Goal: Communication & Community: Answer question/provide support

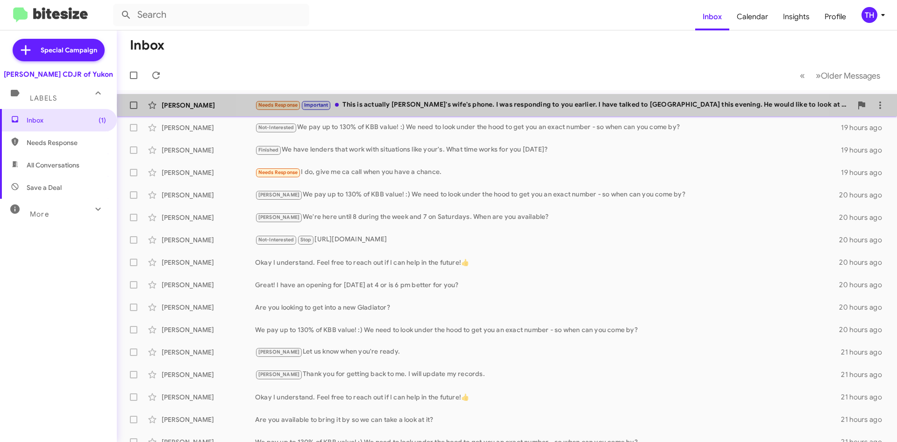
click at [534, 105] on div "Needs Response Important This is actually [PERSON_NAME]'s wife's phone. I was r…" at bounding box center [553, 105] width 597 height 11
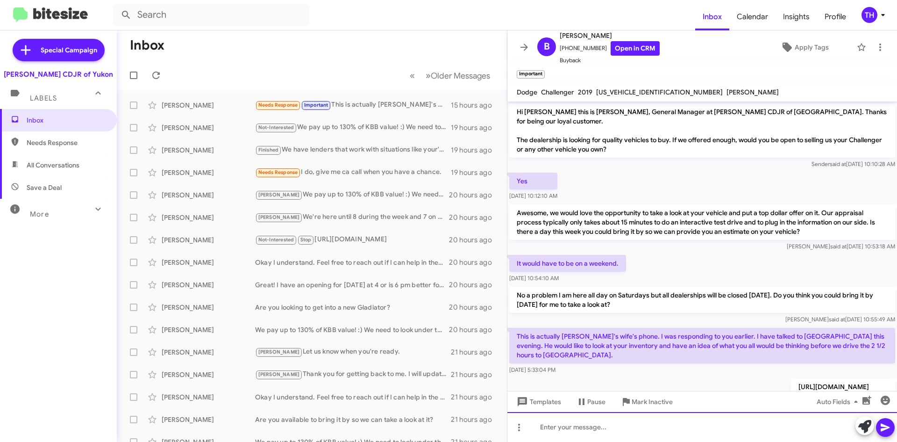
click at [598, 430] on div at bounding box center [703, 427] width 390 height 30
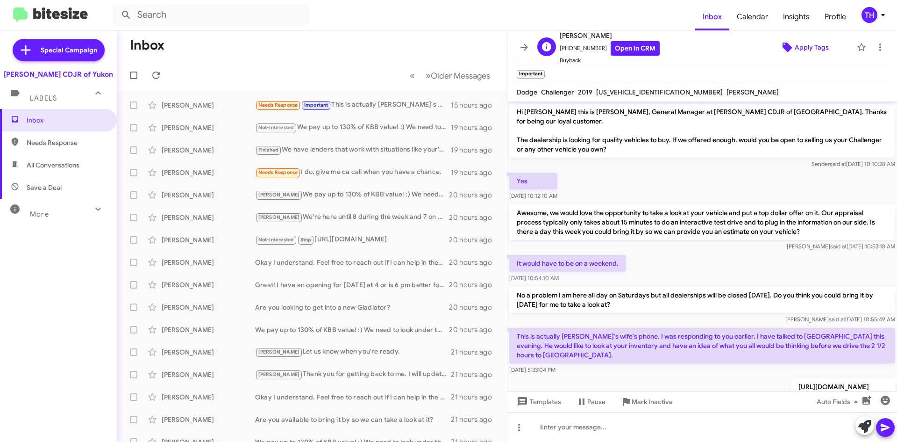
click at [786, 39] on span "Apply Tags" at bounding box center [804, 47] width 81 height 17
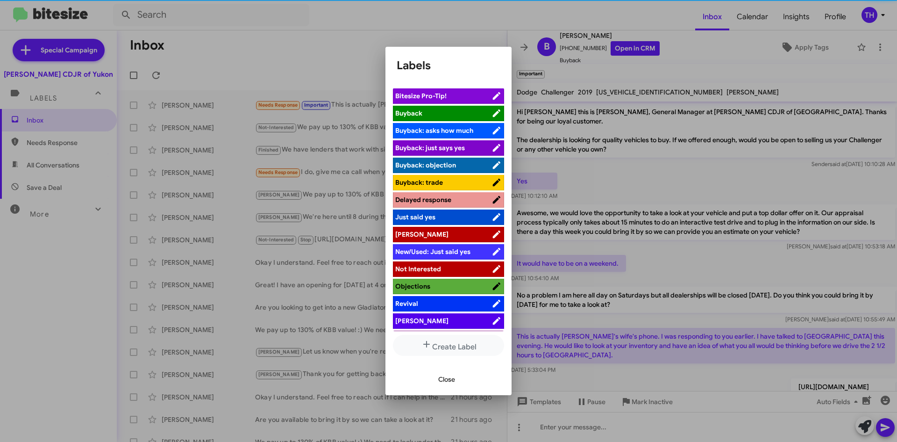
scroll to position [34, 0]
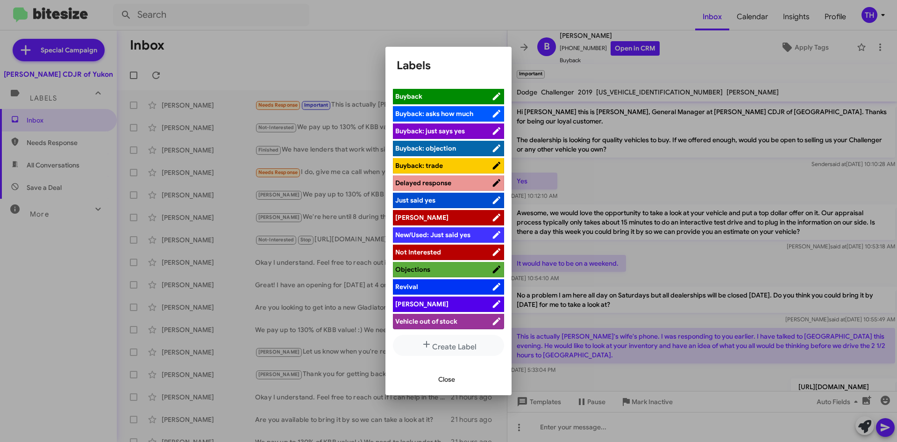
click at [423, 309] on li "[PERSON_NAME]" at bounding box center [448, 303] width 111 height 15
click at [492, 301] on icon at bounding box center [497, 303] width 10 height 11
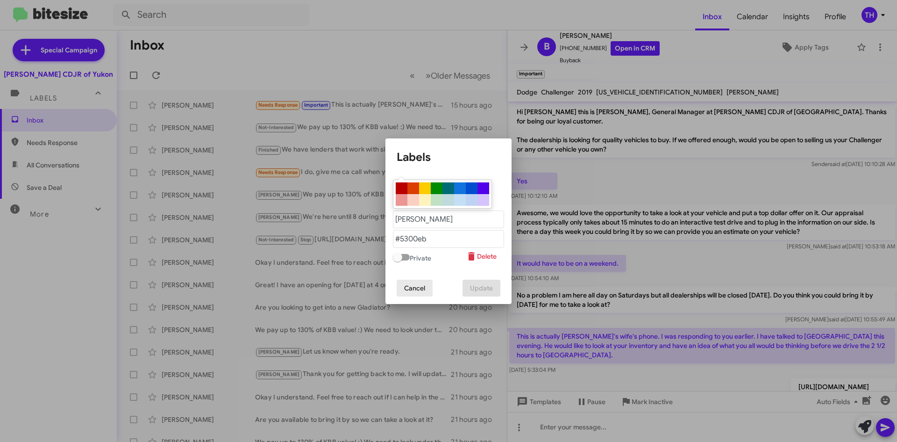
click at [419, 286] on span "Cancel" at bounding box center [414, 287] width 21 height 17
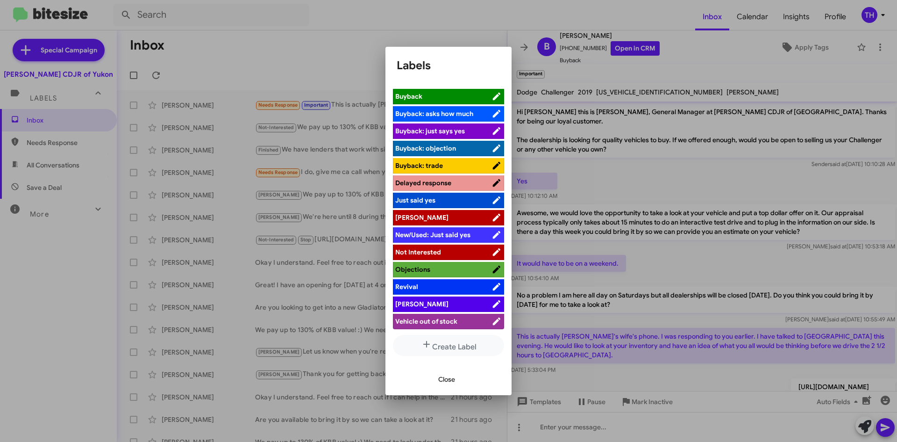
click at [427, 295] on ul "Hot Bitesize Pro-Tip! [PERSON_NAME]: asks how much [PERSON_NAME]: just says yes…" at bounding box center [448, 209] width 111 height 243
click at [426, 308] on span "[PERSON_NAME]" at bounding box center [443, 303] width 96 height 9
click at [452, 384] on span "Close" at bounding box center [446, 379] width 17 height 17
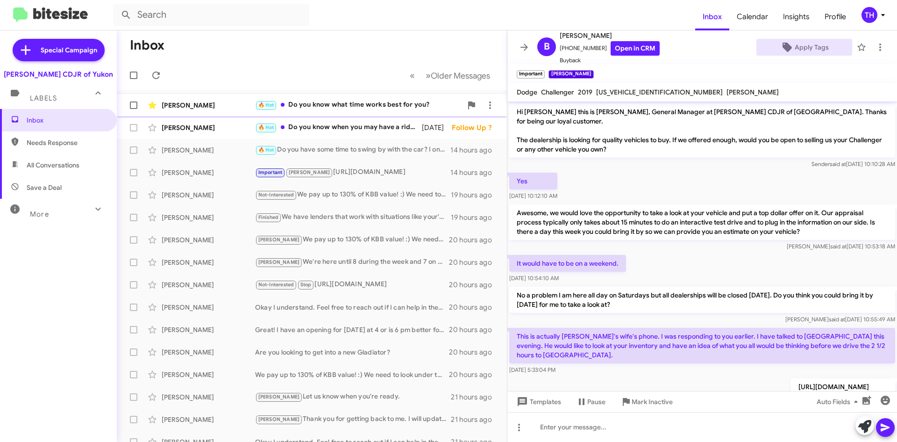
click at [345, 109] on div "🔥 Hot Do you know what time works best for you?" at bounding box center [358, 105] width 207 height 11
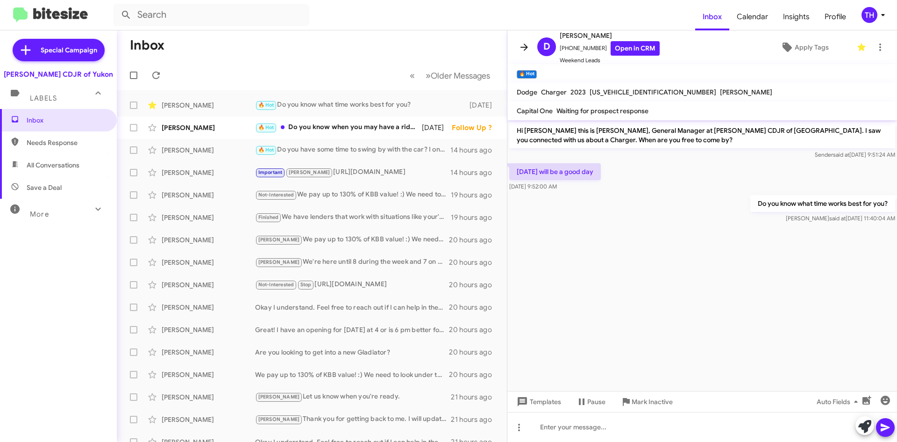
click at [522, 51] on icon at bounding box center [524, 47] width 11 height 11
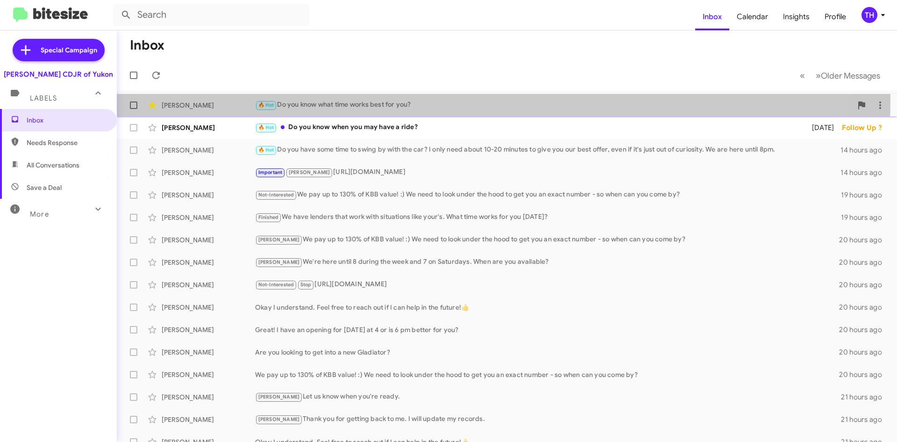
click at [455, 100] on div "🔥 Hot Do you know what time works best for you?" at bounding box center [553, 105] width 597 height 11
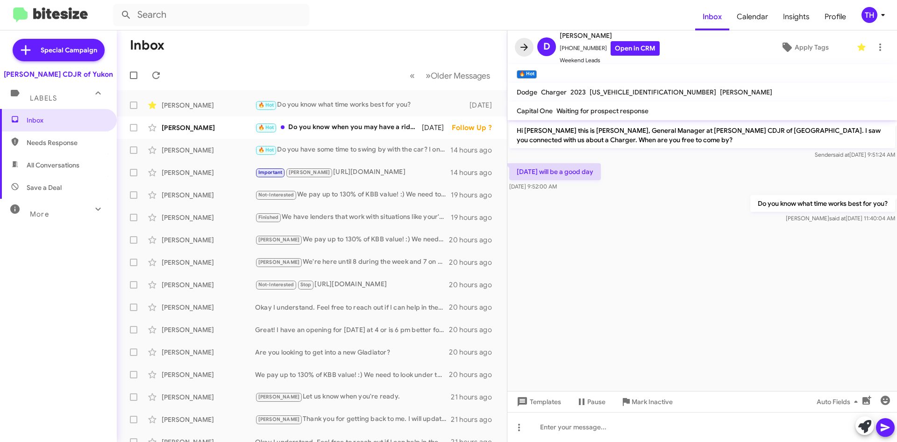
click at [520, 43] on icon at bounding box center [524, 47] width 11 height 11
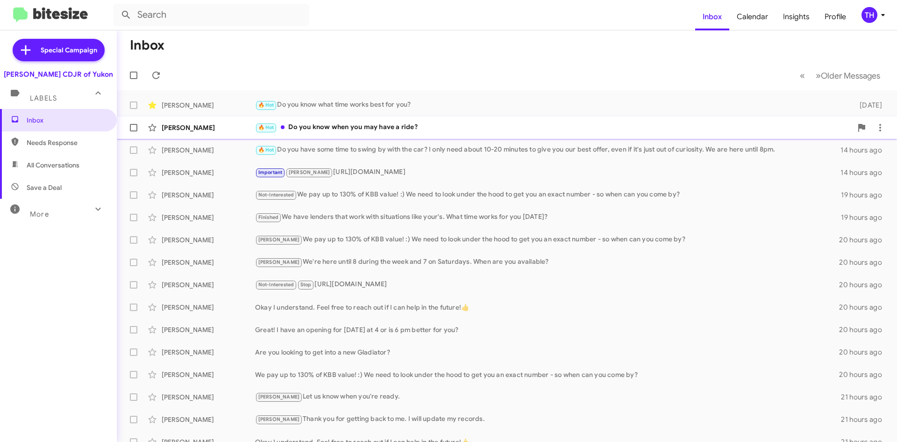
click at [603, 130] on div "🔥 Hot Do you know when you may have a ride?" at bounding box center [553, 127] width 597 height 11
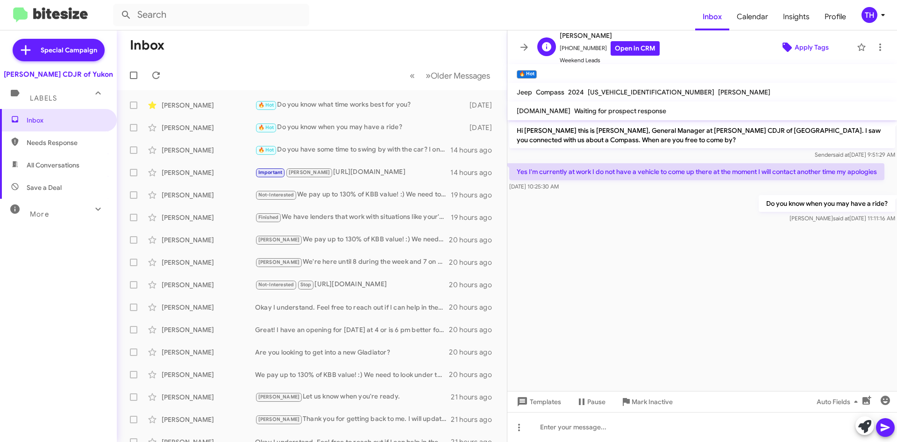
click at [813, 45] on span "Apply Tags" at bounding box center [812, 47] width 34 height 17
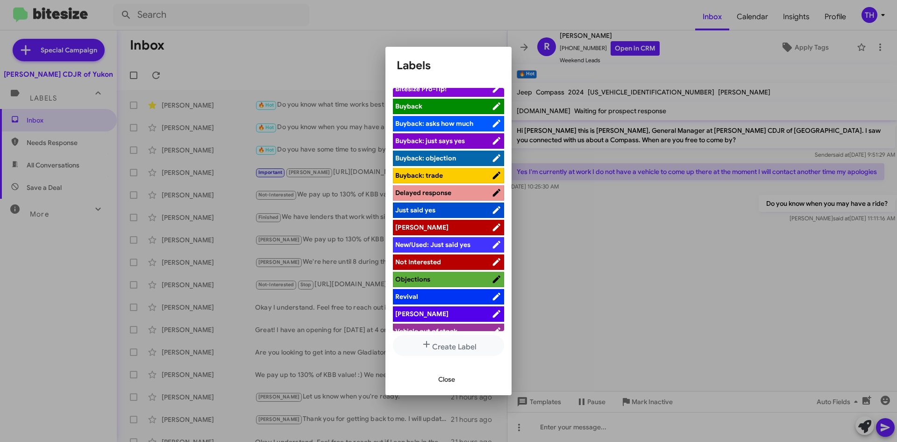
scroll to position [34, 0]
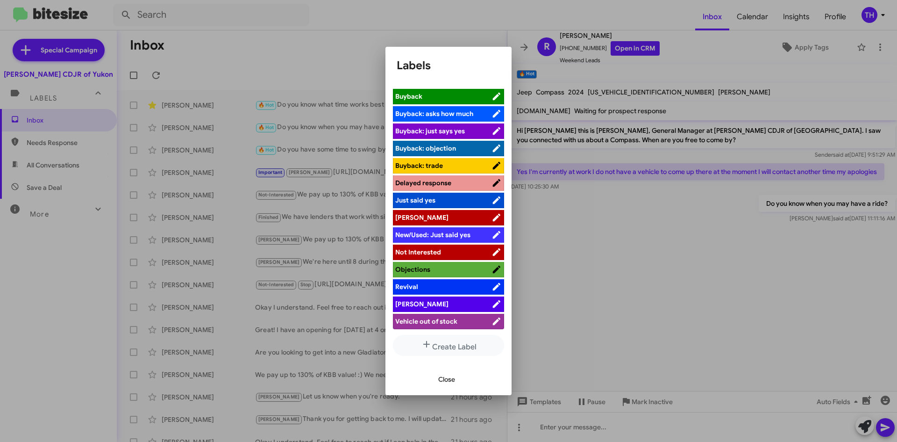
click at [433, 300] on span "[PERSON_NAME]" at bounding box center [443, 303] width 96 height 9
click at [449, 383] on span "Close" at bounding box center [446, 379] width 17 height 17
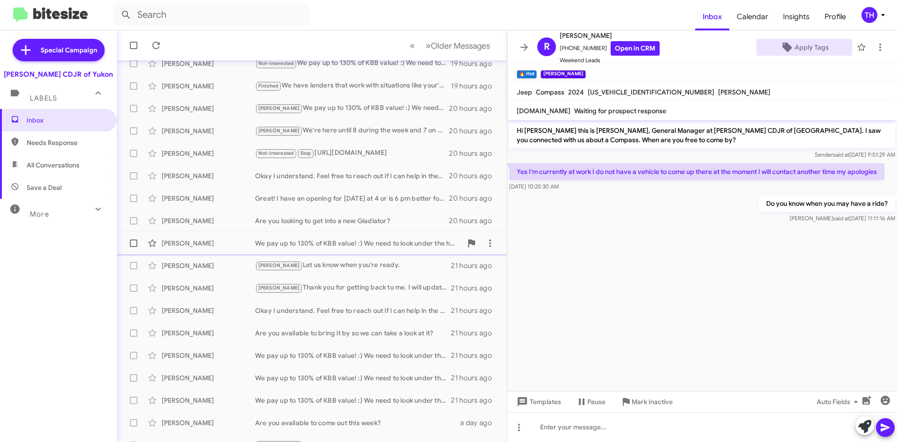
scroll to position [101, 0]
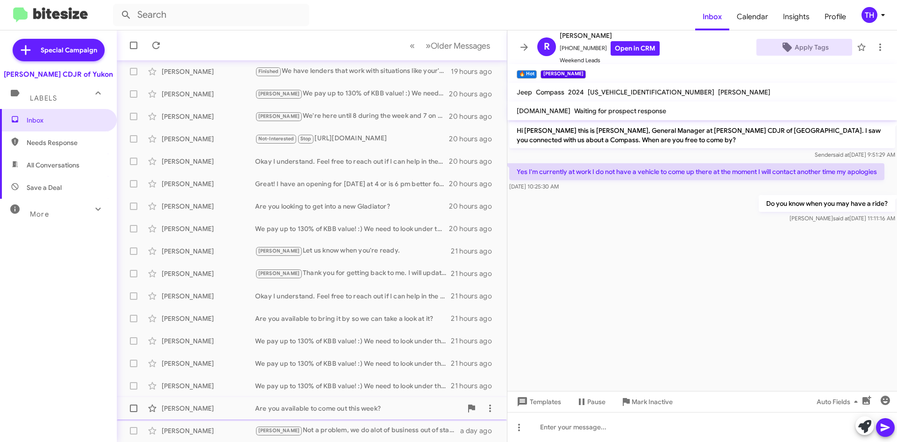
click at [335, 415] on div "[PERSON_NAME] Are you available to come out this week? a day ago" at bounding box center [311, 408] width 375 height 19
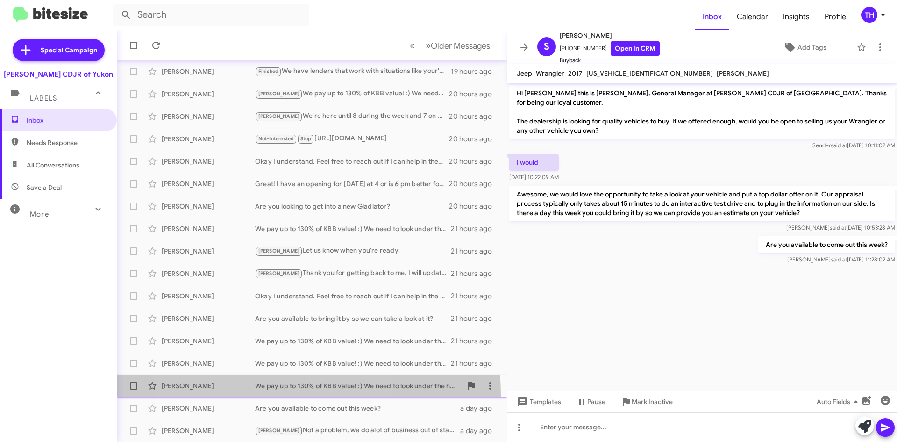
click at [268, 394] on div "[PERSON_NAME] We pay up to 130% of KBB value! :) We need to look under the hood…" at bounding box center [311, 385] width 375 height 19
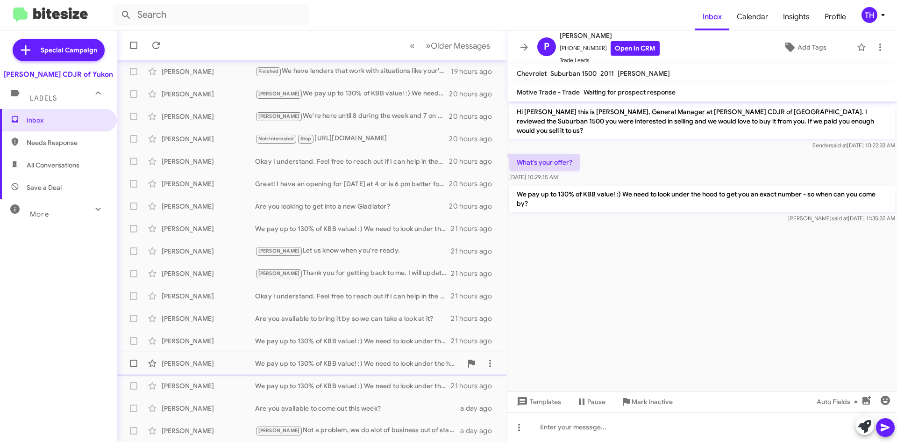
click at [273, 361] on div "We pay up to 130% of KBB value! :) We need to look under the hood to get you an…" at bounding box center [358, 362] width 207 height 9
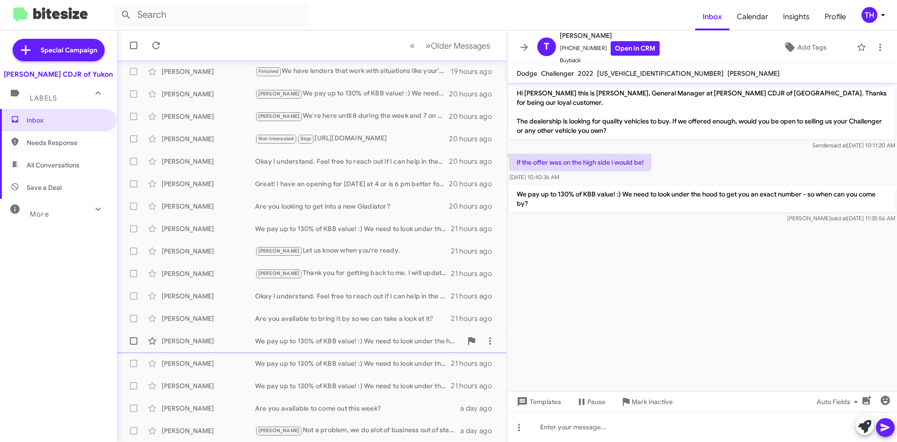
click at [283, 343] on div "We pay up to 130% of KBB value! :) We need to look under the hood to get you an…" at bounding box center [358, 340] width 207 height 9
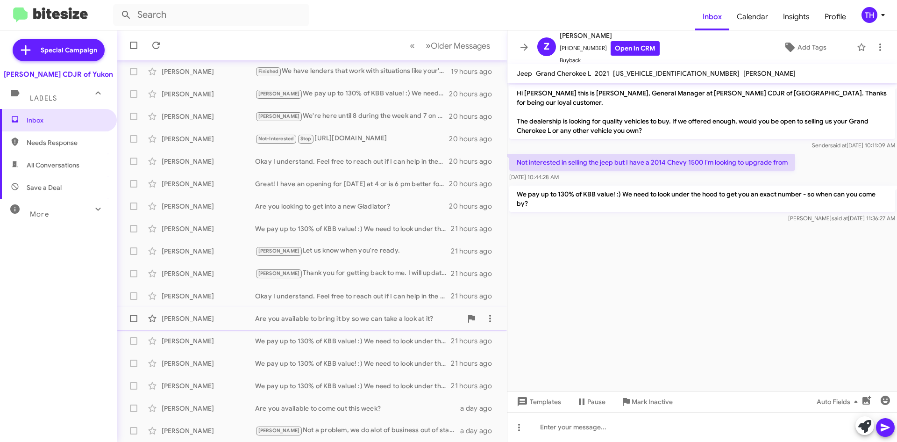
click at [283, 325] on div "[PERSON_NAME] Are you available to bring it by so we can take a look at it? 21 …" at bounding box center [311, 318] width 375 height 19
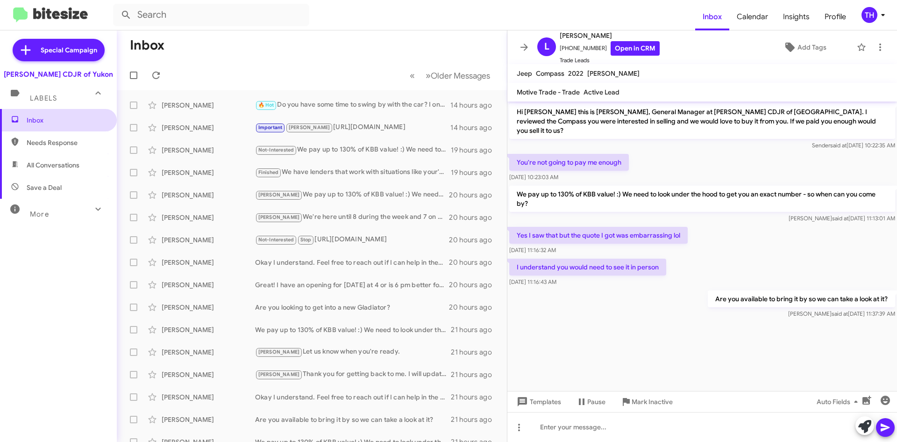
click at [51, 120] on span "Inbox" at bounding box center [66, 119] width 79 height 9
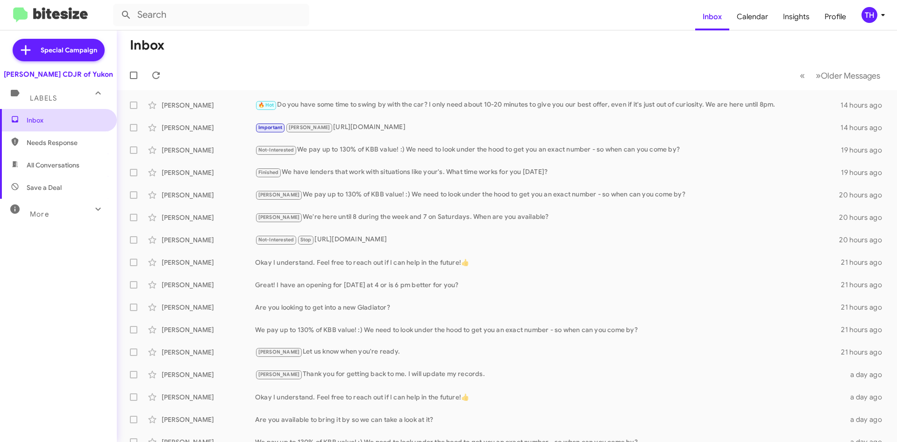
click at [47, 129] on span "Inbox" at bounding box center [58, 120] width 117 height 22
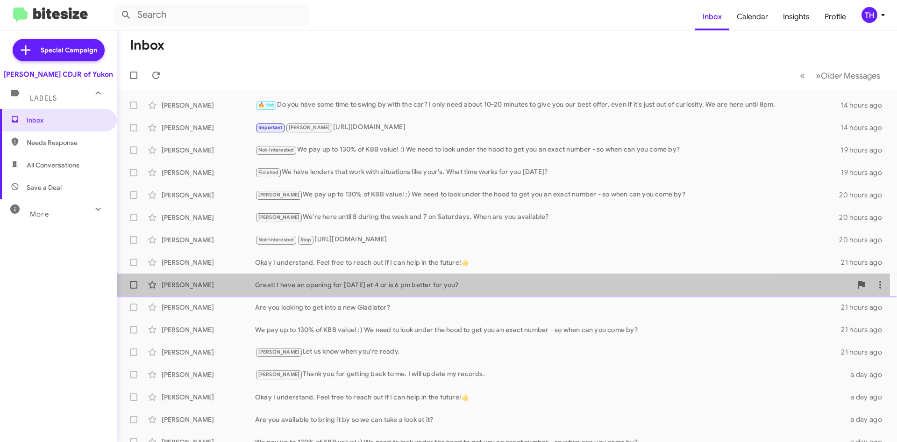
click at [415, 285] on div "Great! I have an opening for [DATE] at 4 or is 6 pm better for you?" at bounding box center [553, 284] width 597 height 9
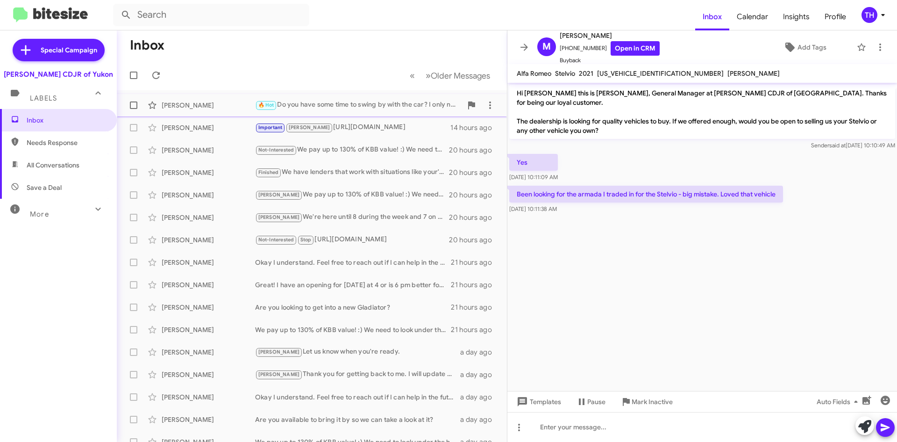
click at [356, 113] on div "[PERSON_NAME] 🔥 Hot Do you have some time to swing by with the car? I only need…" at bounding box center [311, 105] width 375 height 19
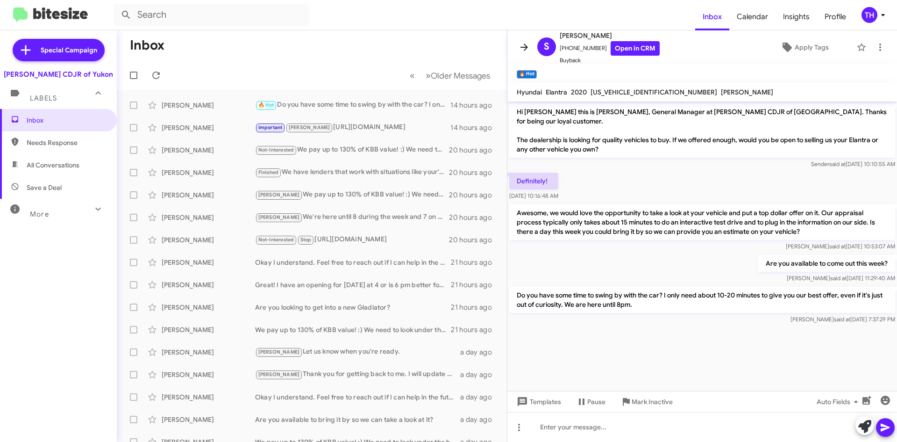
click at [518, 45] on span at bounding box center [524, 47] width 19 height 11
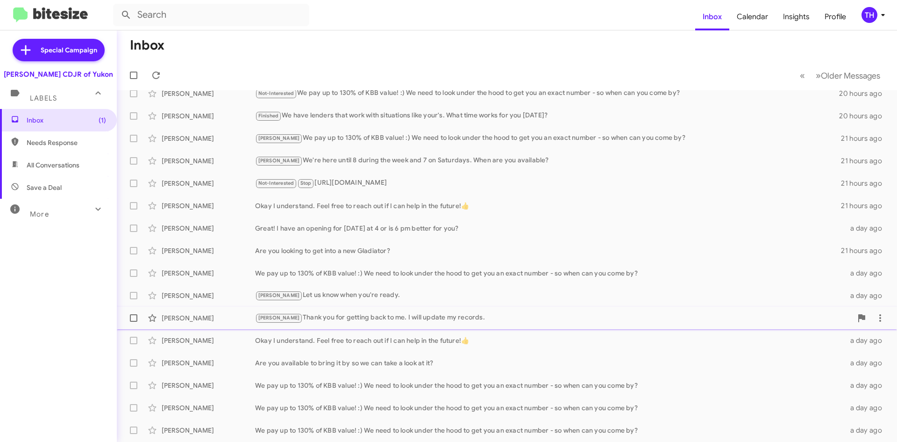
scroll to position [101, 0]
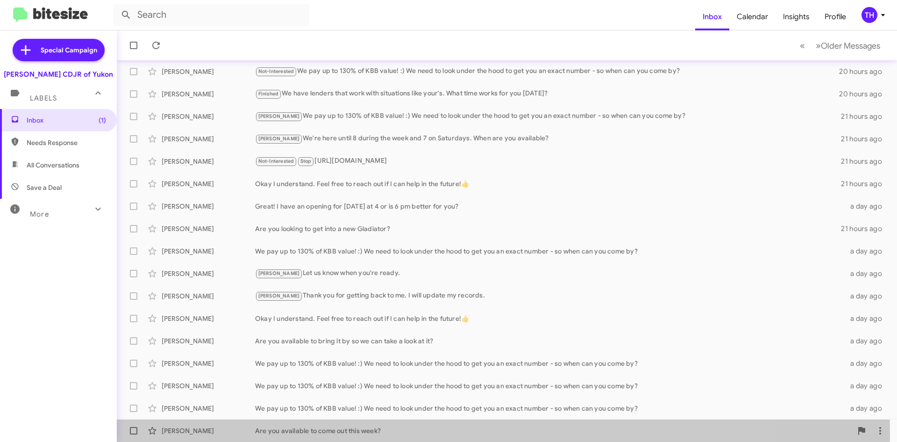
click at [300, 434] on div "Are you available to come out this week?" at bounding box center [553, 430] width 597 height 9
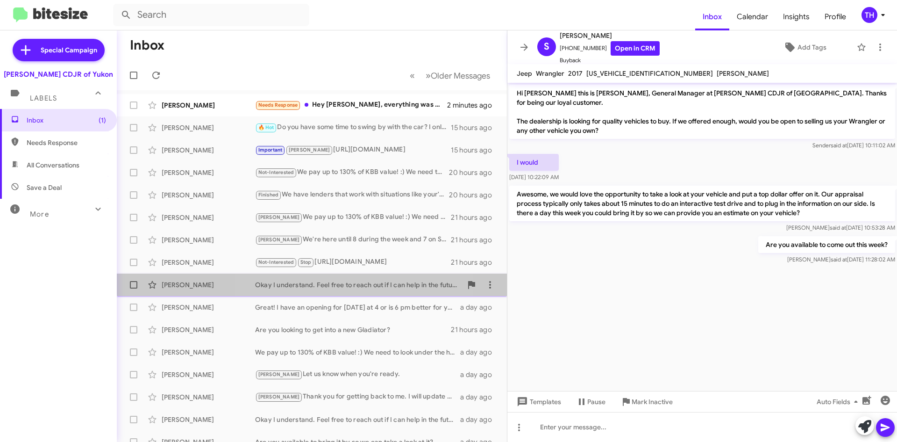
click at [347, 279] on div "[PERSON_NAME] Okay I understand. Feel free to reach out if I can help in the fu…" at bounding box center [311, 284] width 375 height 19
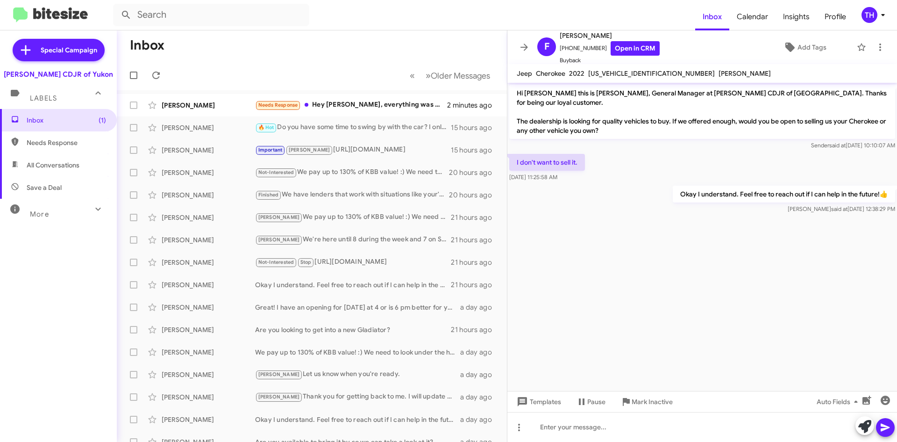
drag, startPoint x: 785, startPoint y: 52, endPoint x: 668, endPoint y: 93, distance: 123.7
click at [668, 93] on div "F [PERSON_NAME] [PHONE_NUMBER] Open in CRM Buyback Add Tags Jeep Cherokee 2022 …" at bounding box center [703, 235] width 390 height 411
click at [526, 49] on icon at bounding box center [524, 46] width 7 height 7
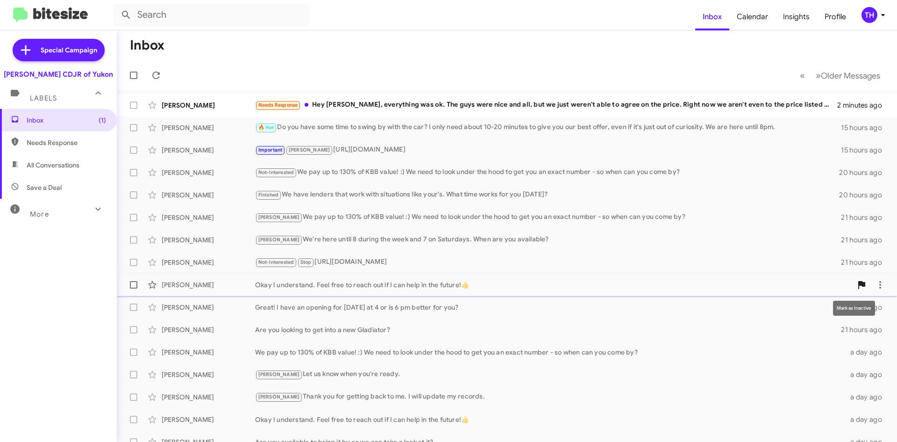
click at [852, 284] on span at bounding box center [861, 284] width 19 height 11
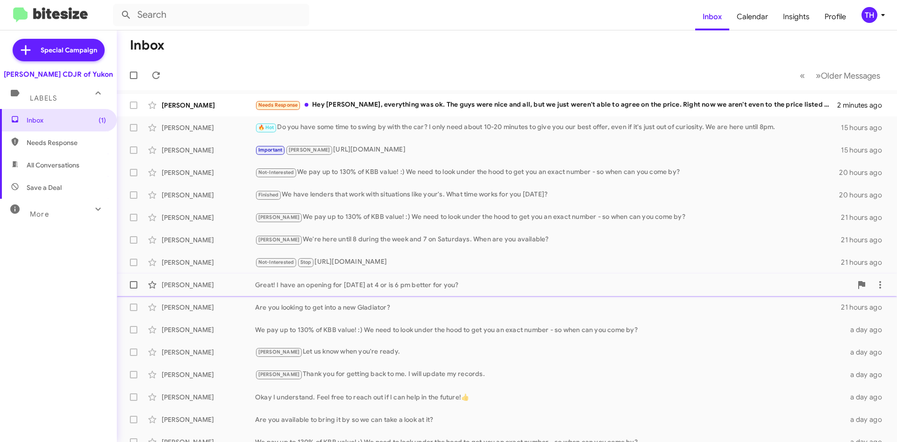
click at [357, 293] on div "[PERSON_NAME] Great! I have an opening for [DATE] at 4 or is 6 pm better for yo…" at bounding box center [507, 284] width 766 height 19
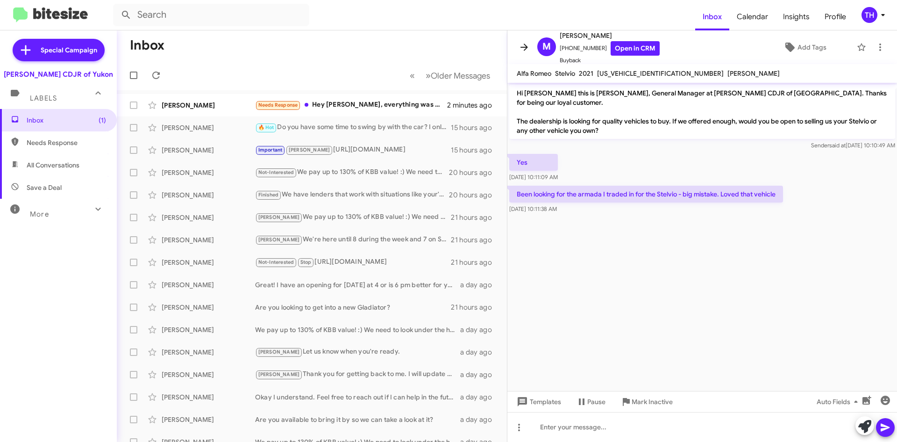
click at [517, 46] on span at bounding box center [524, 47] width 19 height 11
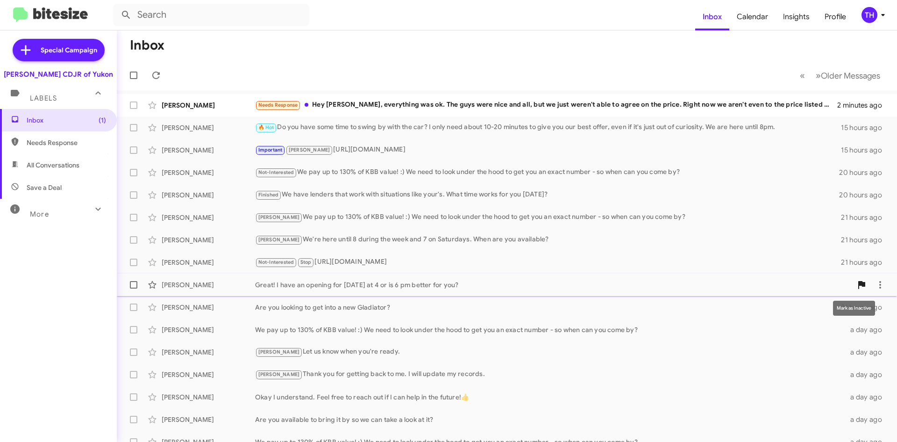
click at [859, 283] on icon at bounding box center [862, 285] width 7 height 8
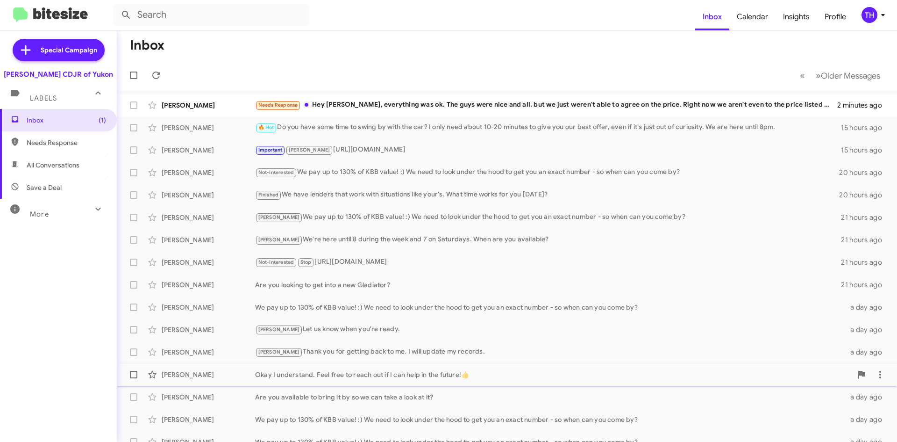
click at [396, 376] on div "Okay I understand. Feel free to reach out if I can help in the future!👍" at bounding box center [553, 374] width 597 height 9
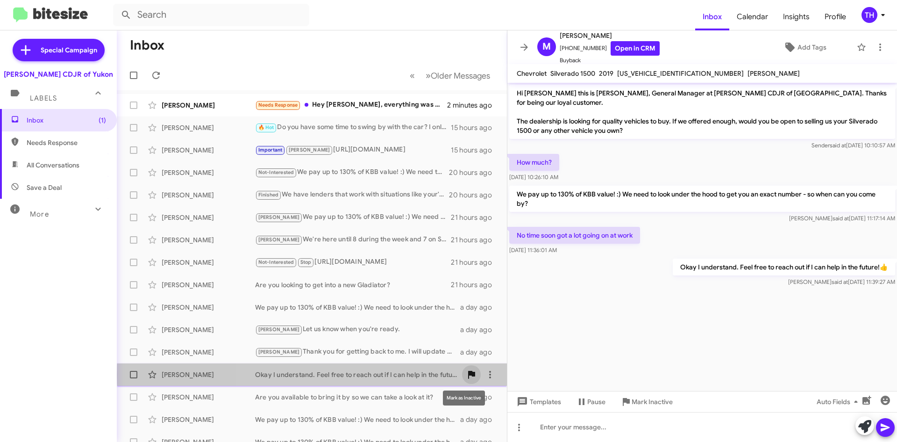
click at [473, 374] on span at bounding box center [471, 374] width 19 height 11
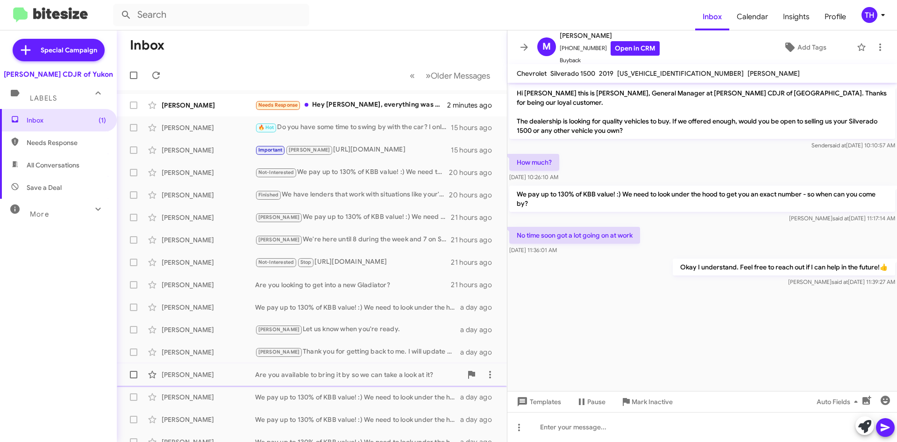
click at [299, 381] on div "[PERSON_NAME] Are you available to bring it by so we can take a look at it? a d…" at bounding box center [311, 374] width 375 height 19
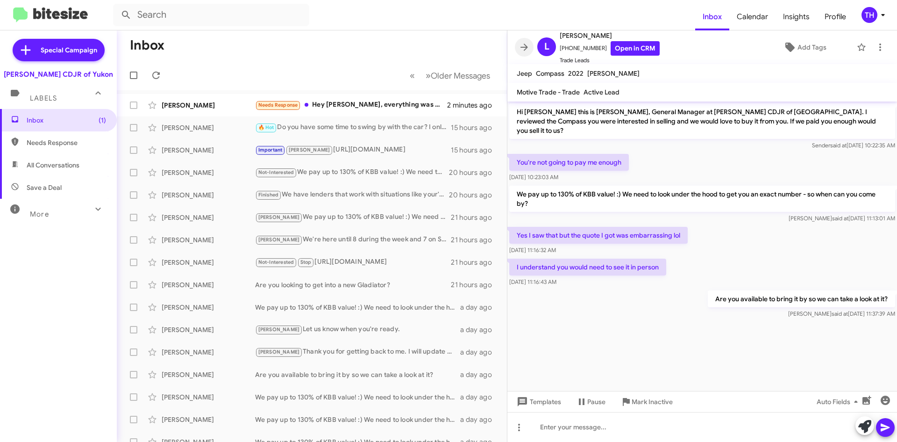
click at [533, 51] on span at bounding box center [524, 47] width 19 height 11
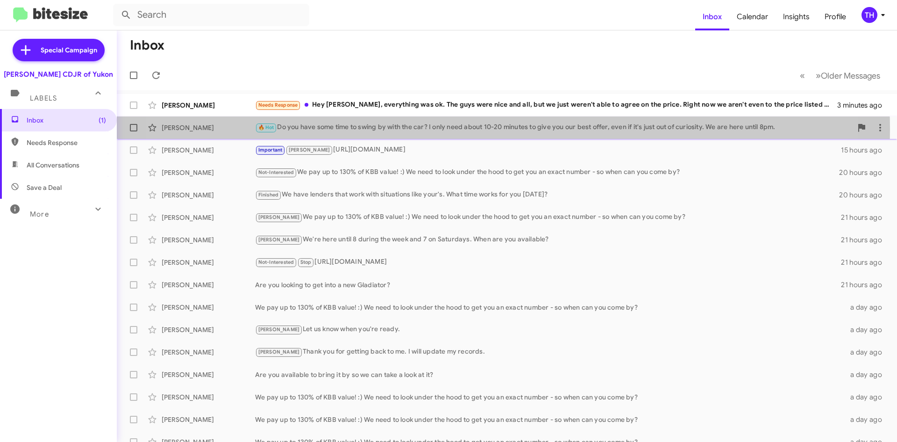
click at [458, 129] on div "🔥 Hot Do you have some time to swing by with the car? I only need about 10-20 m…" at bounding box center [553, 127] width 597 height 11
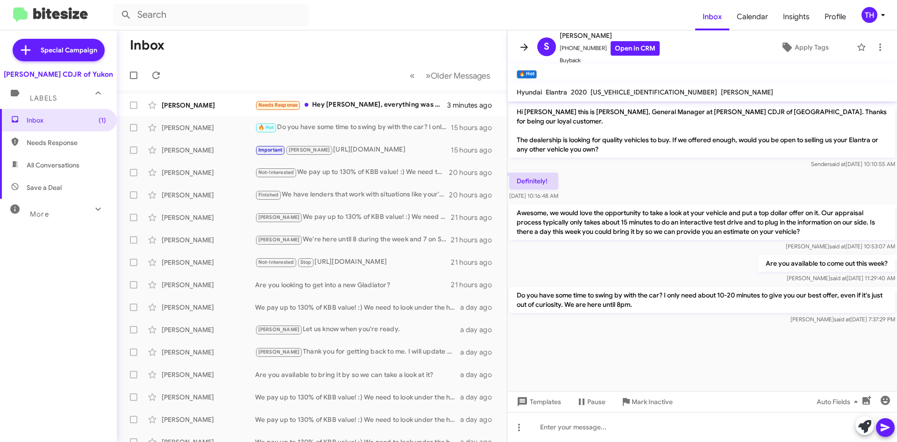
click at [516, 49] on span at bounding box center [524, 47] width 19 height 11
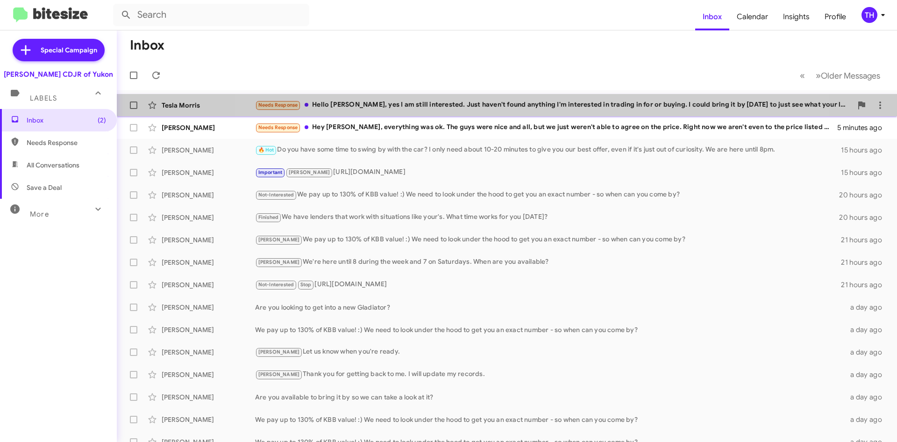
click at [516, 112] on div "[PERSON_NAME] Needs Response Hello [PERSON_NAME], yes I am still interested. Ju…" at bounding box center [507, 105] width 766 height 19
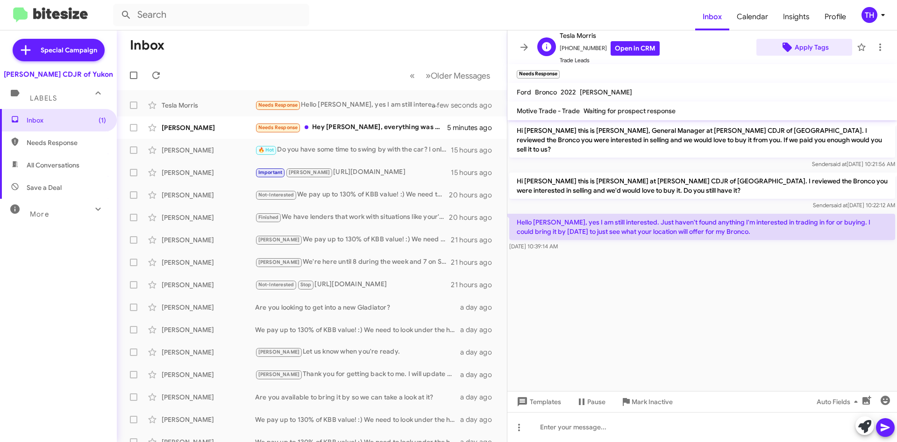
click at [805, 44] on span "Apply Tags" at bounding box center [812, 47] width 34 height 17
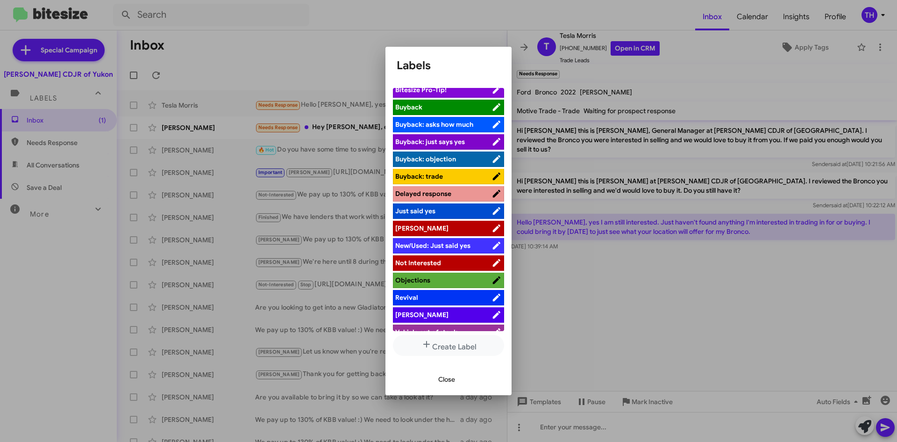
scroll to position [34, 0]
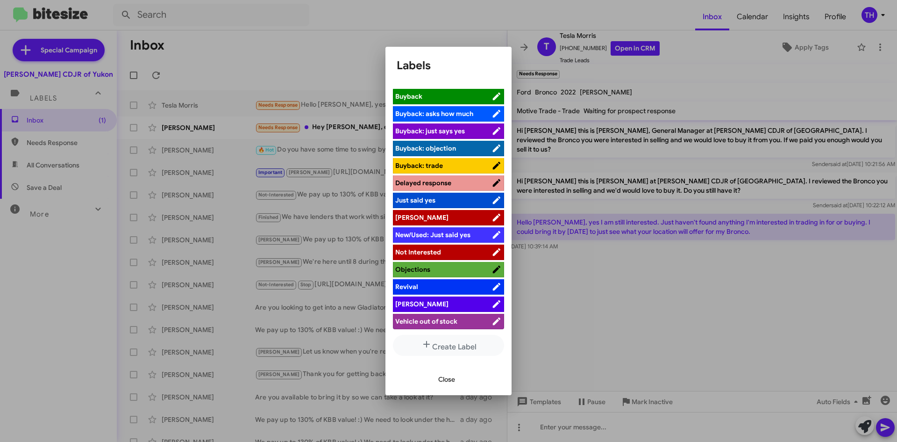
click at [418, 310] on li "[PERSON_NAME]" at bounding box center [448, 303] width 111 height 15
click at [423, 304] on span "[PERSON_NAME]" at bounding box center [443, 303] width 96 height 9
click at [440, 382] on span "Close" at bounding box center [446, 379] width 17 height 17
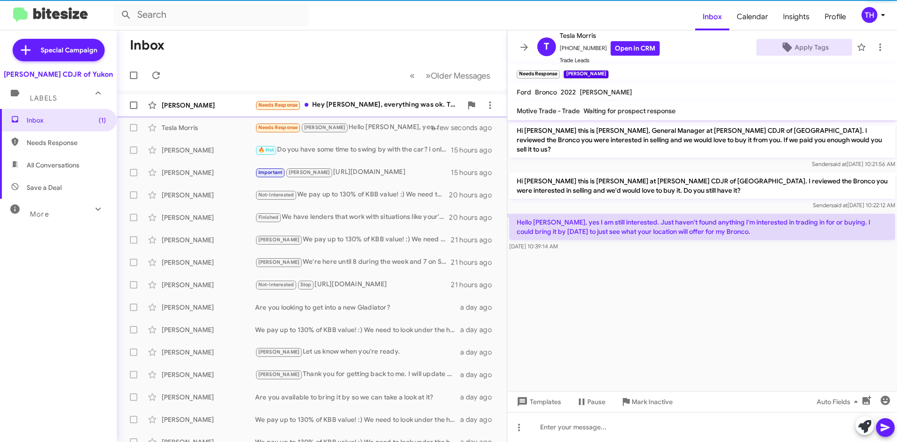
click at [359, 104] on div "Needs Response Hey [PERSON_NAME], everything was ok. The guys were nice and all…" at bounding box center [358, 105] width 207 height 11
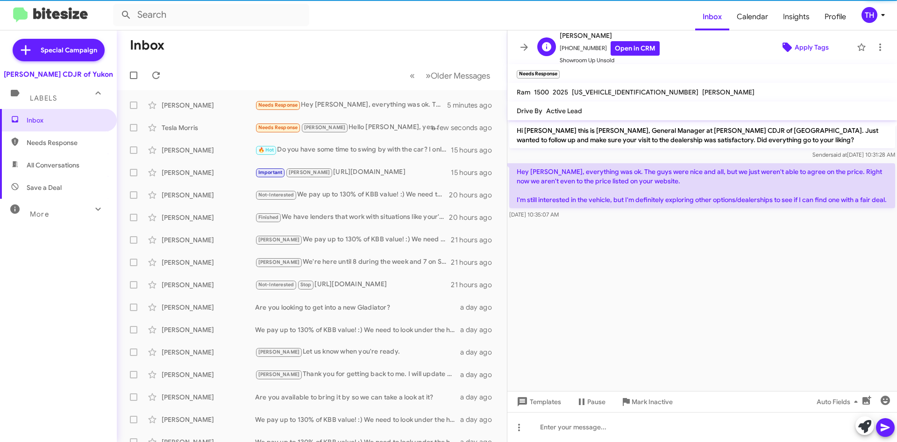
click at [797, 49] on span "Apply Tags" at bounding box center [812, 47] width 34 height 17
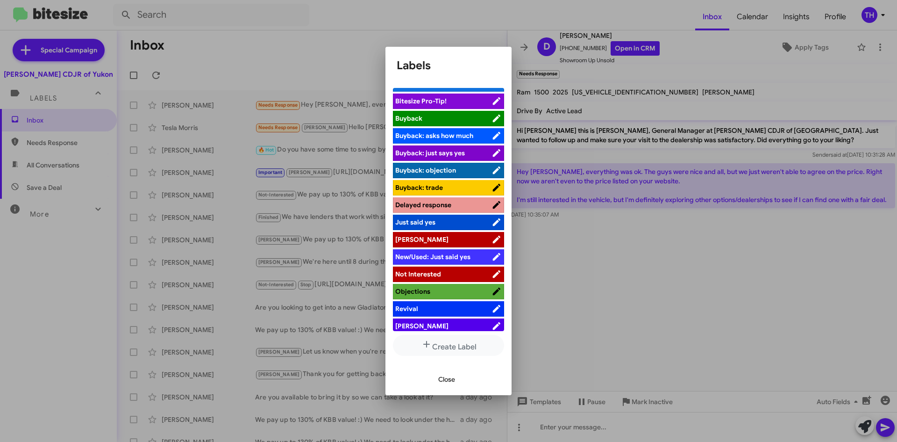
scroll to position [34, 0]
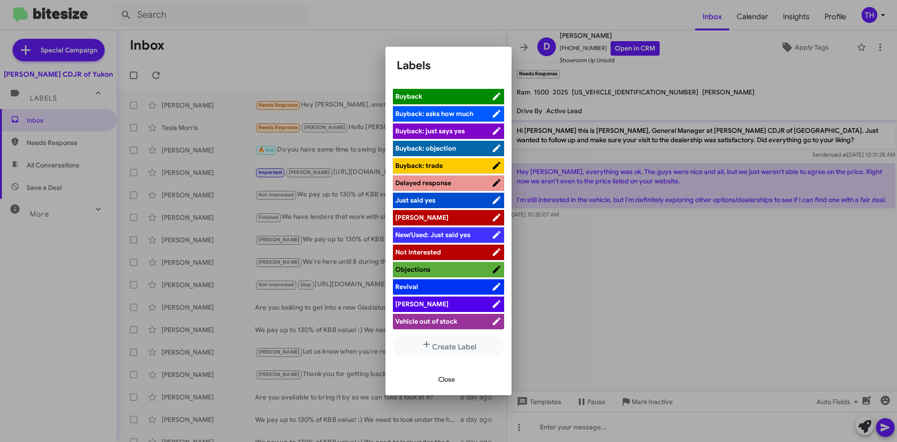
drag, startPoint x: 426, startPoint y: 206, endPoint x: 433, endPoint y: 213, distance: 9.9
click at [433, 213] on ul "Hot Bitesize Pro-Tip! [PERSON_NAME]: asks how much [PERSON_NAME]: just says yes…" at bounding box center [448, 209] width 111 height 243
click at [433, 213] on span "[PERSON_NAME]" at bounding box center [443, 217] width 96 height 9
click at [438, 381] on span "Close" at bounding box center [446, 379] width 17 height 17
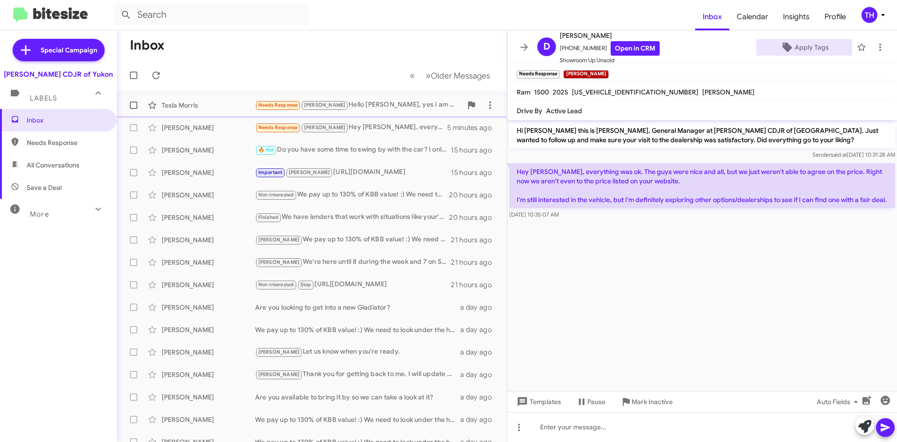
click at [360, 109] on div "Needs Response [PERSON_NAME] Hello [PERSON_NAME], yes I am still interested. Ju…" at bounding box center [358, 105] width 207 height 11
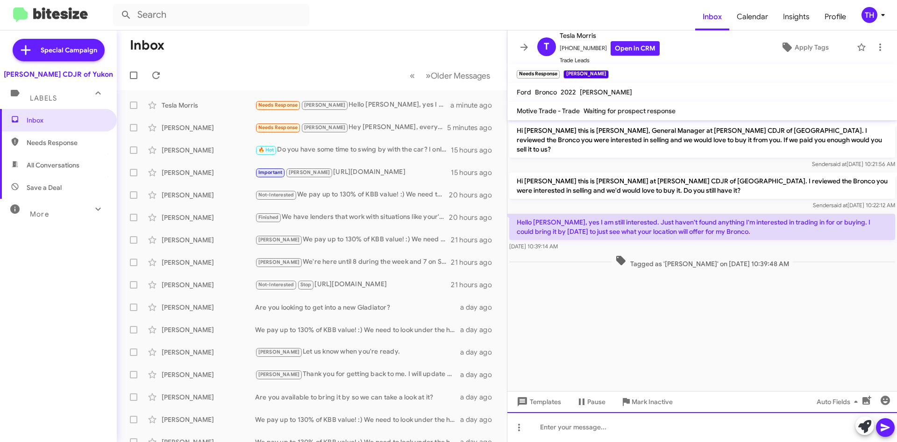
click at [651, 424] on div at bounding box center [703, 427] width 390 height 30
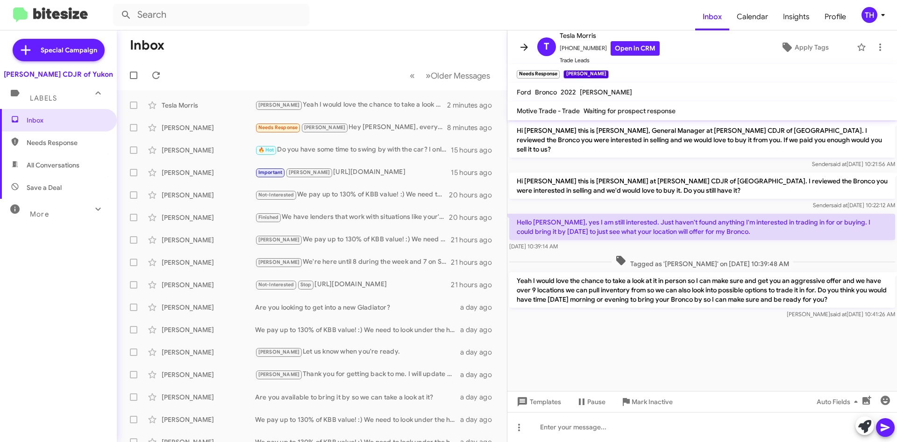
click at [524, 48] on icon at bounding box center [524, 46] width 7 height 7
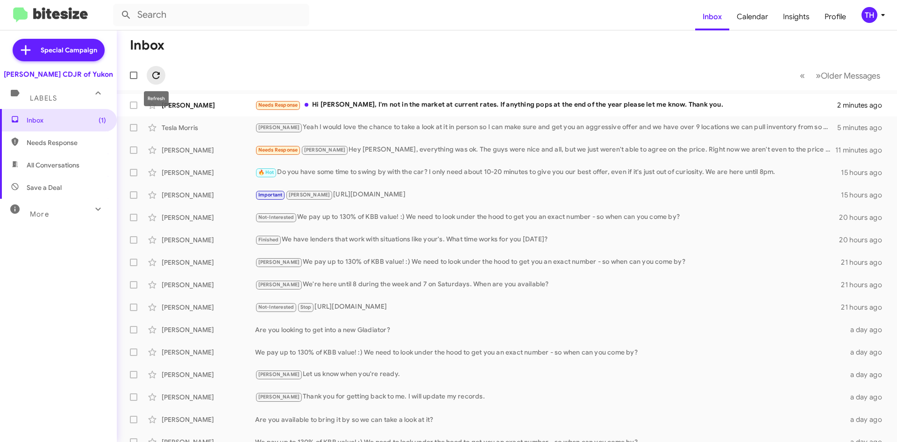
click at [149, 72] on span at bounding box center [156, 75] width 19 height 11
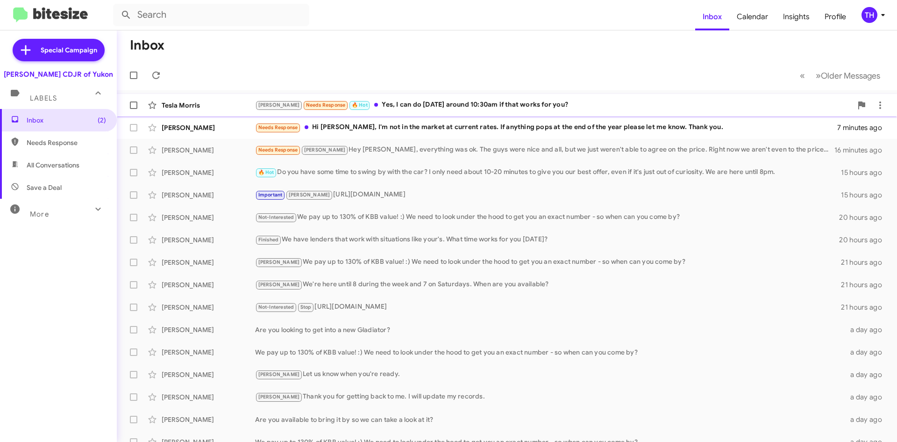
click at [460, 103] on div "[PERSON_NAME] Needs Response 🔥 Hot Yes, I can do [DATE] around 10:30am if that …" at bounding box center [553, 105] width 597 height 11
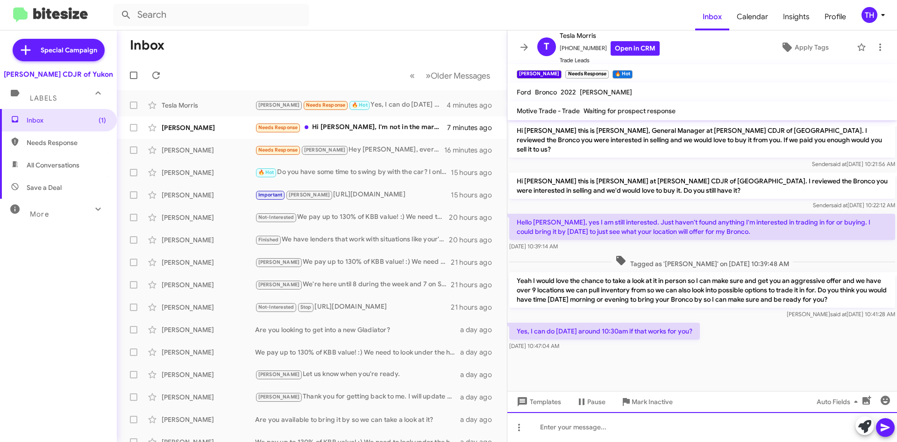
click at [636, 427] on div at bounding box center [703, 427] width 390 height 30
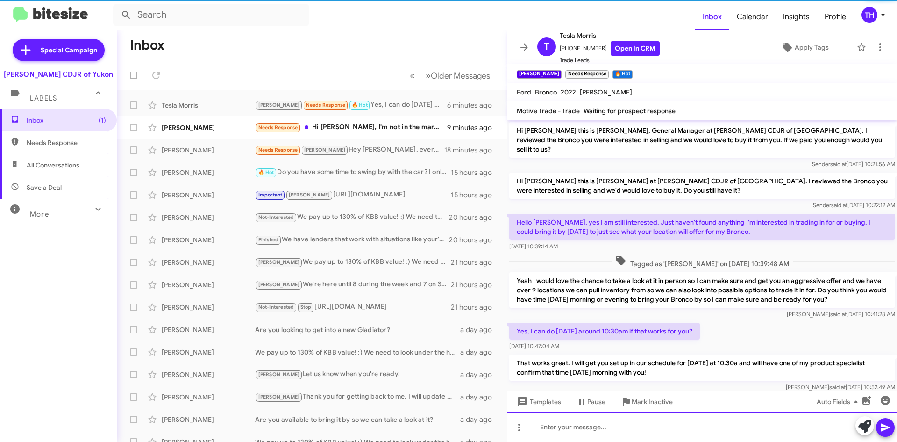
scroll to position [10, 0]
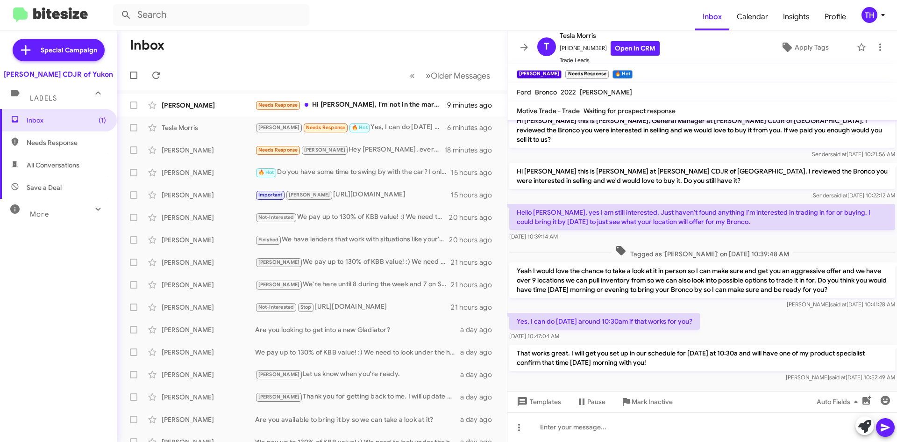
click at [529, 43] on icon at bounding box center [524, 47] width 11 height 11
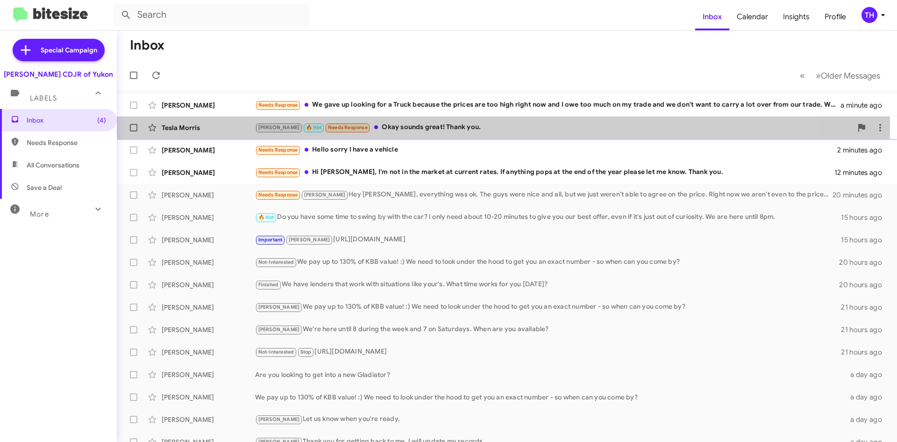
click at [438, 127] on div "[PERSON_NAME] 🔥 Hot Needs Response Okay sounds great! Thank you." at bounding box center [553, 127] width 597 height 11
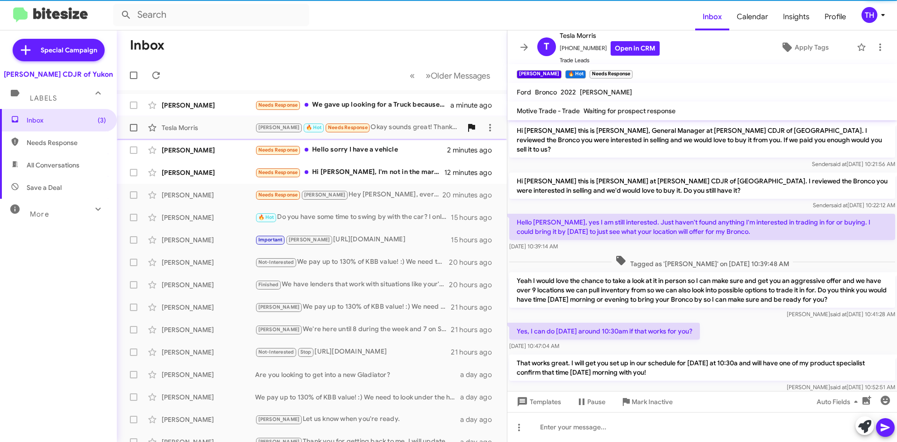
scroll to position [25, 0]
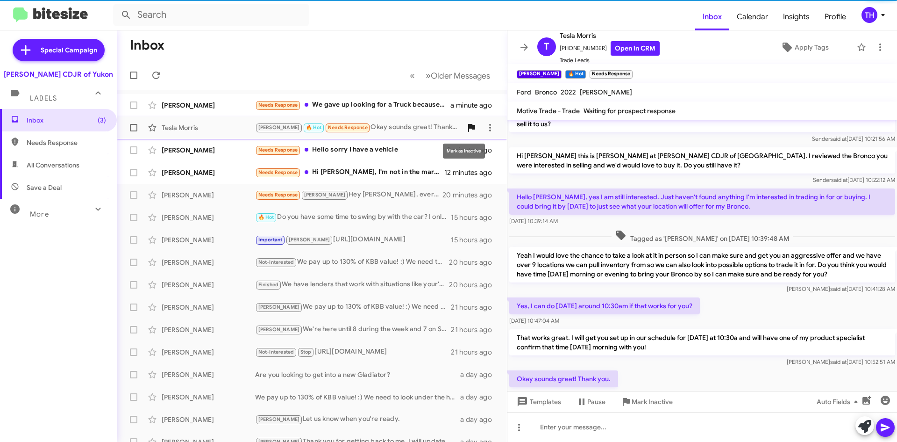
click at [466, 130] on icon at bounding box center [471, 127] width 11 height 11
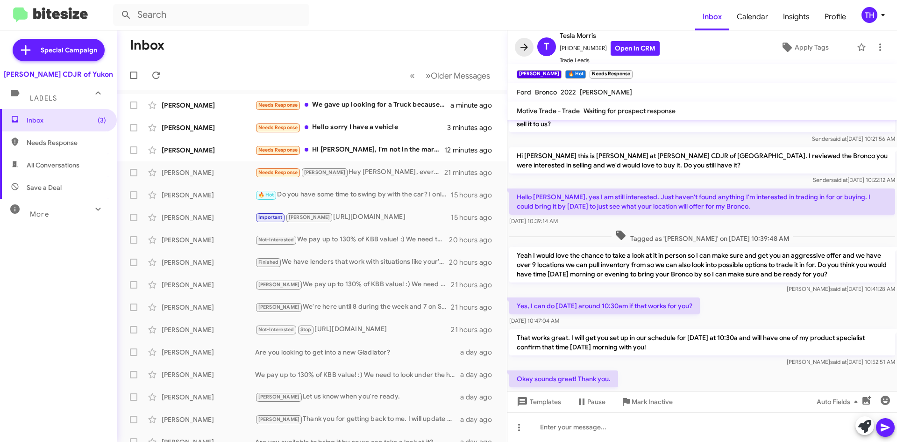
click at [516, 46] on span at bounding box center [524, 47] width 19 height 11
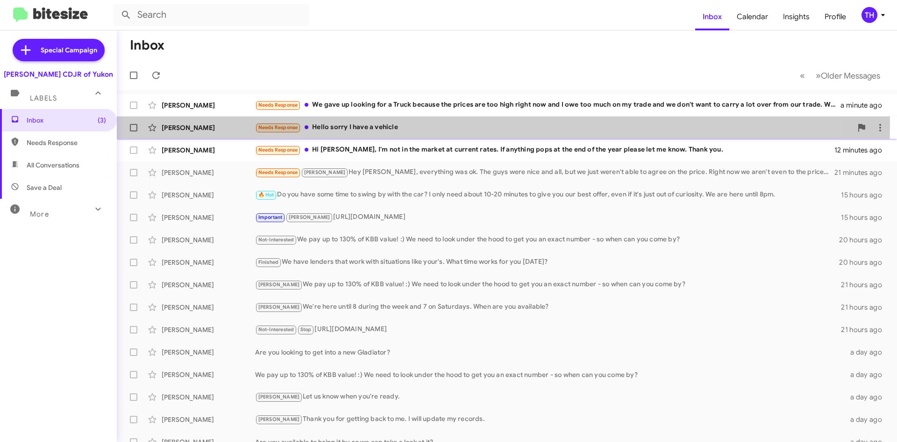
click at [332, 124] on div "Needs Response Hello sorry I have a vehicle" at bounding box center [553, 127] width 597 height 11
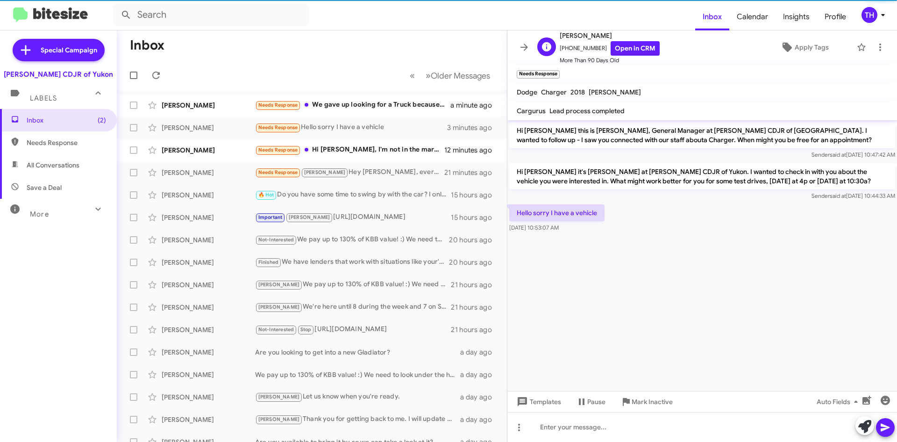
click at [798, 56] on div "L [PERSON_NAME] [PHONE_NUMBER] Open in CRM More Than 90 Days Old Apply Tags" at bounding box center [693, 47] width 319 height 35
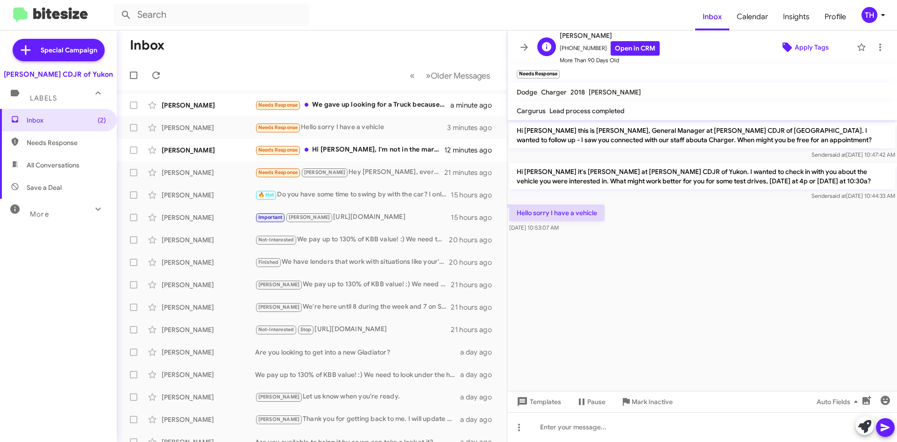
click at [811, 41] on span "Apply Tags" at bounding box center [812, 47] width 34 height 17
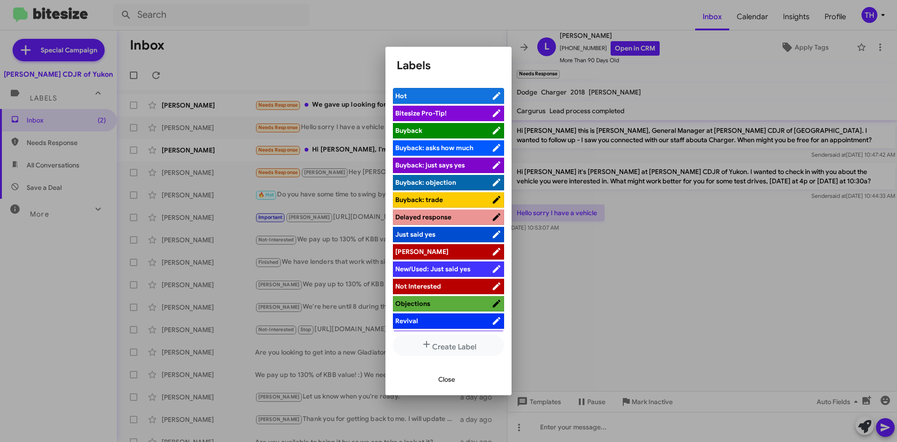
click at [793, 278] on div at bounding box center [448, 221] width 897 height 442
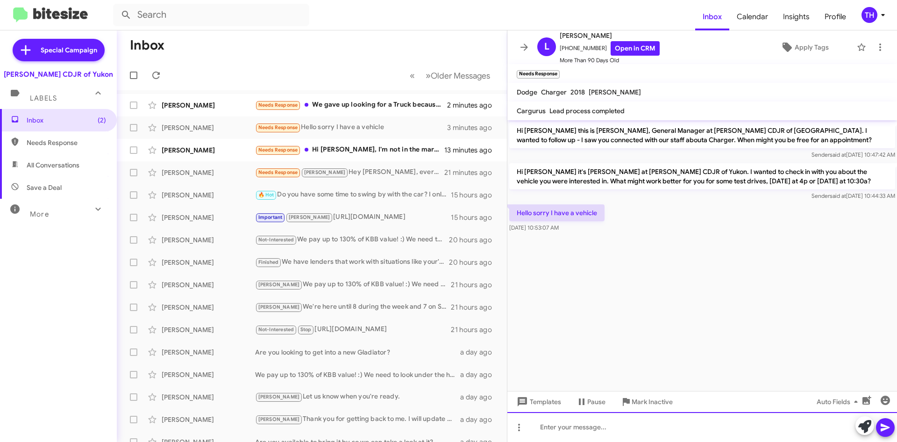
click at [589, 425] on div at bounding box center [703, 427] width 390 height 30
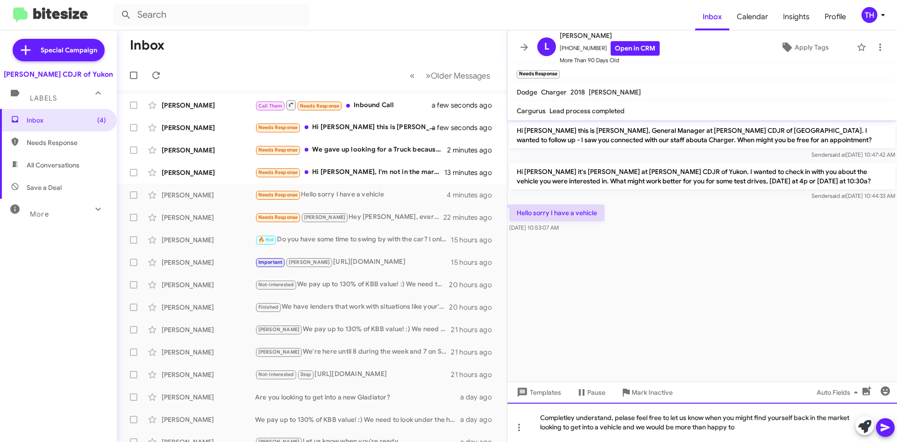
drag, startPoint x: 787, startPoint y: 435, endPoint x: 796, endPoint y: 419, distance: 18.4
click at [787, 435] on div "Completley understand, pelase feel free to let us know when you might find your…" at bounding box center [703, 421] width 390 height 39
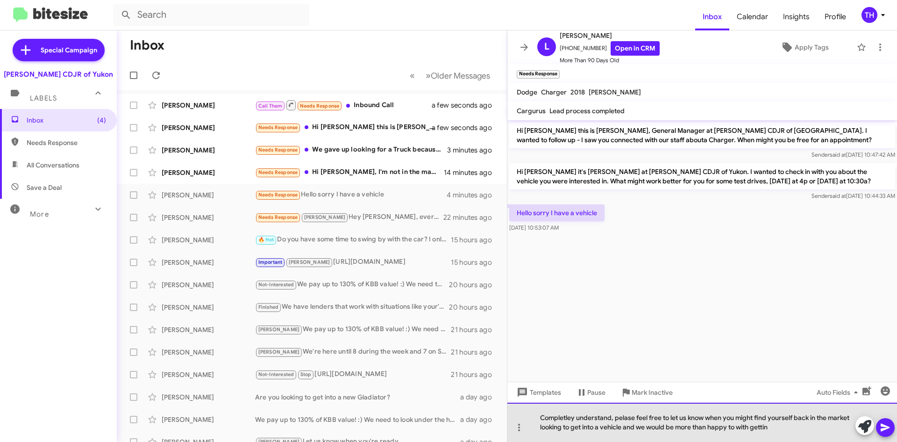
drag, startPoint x: 772, startPoint y: 431, endPoint x: 627, endPoint y: 410, distance: 146.3
click at [786, 429] on div "Completely understand, please feel free to let us know when you might find your…" at bounding box center [703, 421] width 390 height 39
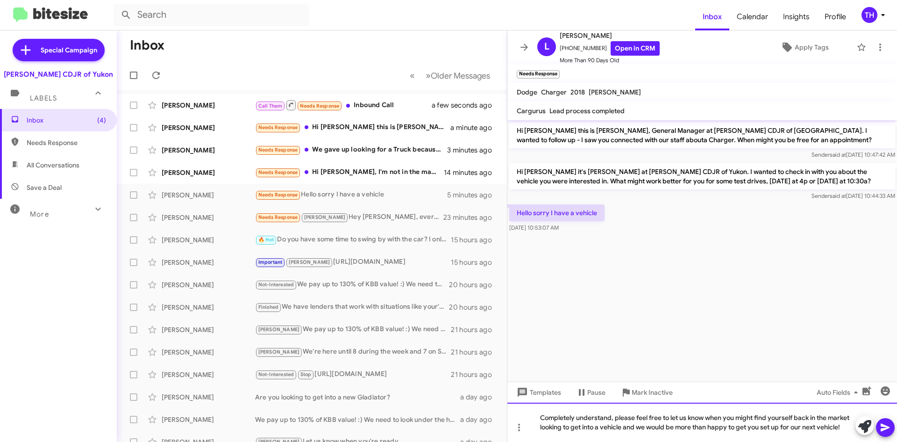
click at [841, 426] on div "Completely understand, please feel free to let us know when you might find your…" at bounding box center [703, 421] width 390 height 39
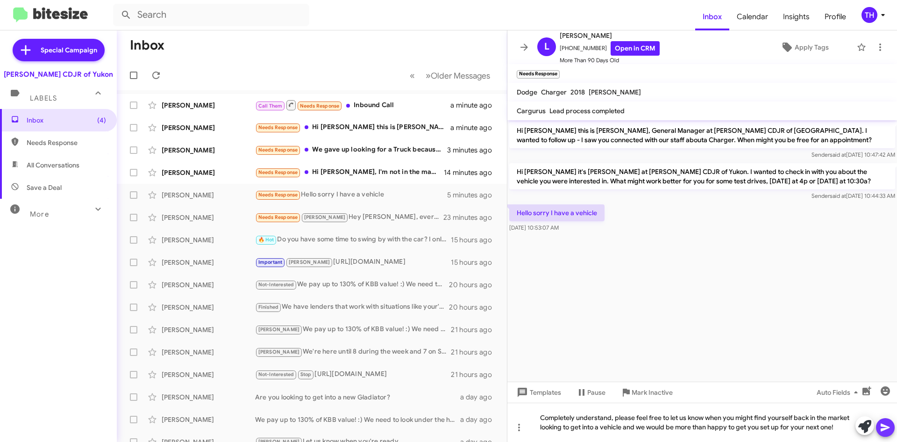
click at [889, 421] on span at bounding box center [885, 427] width 11 height 19
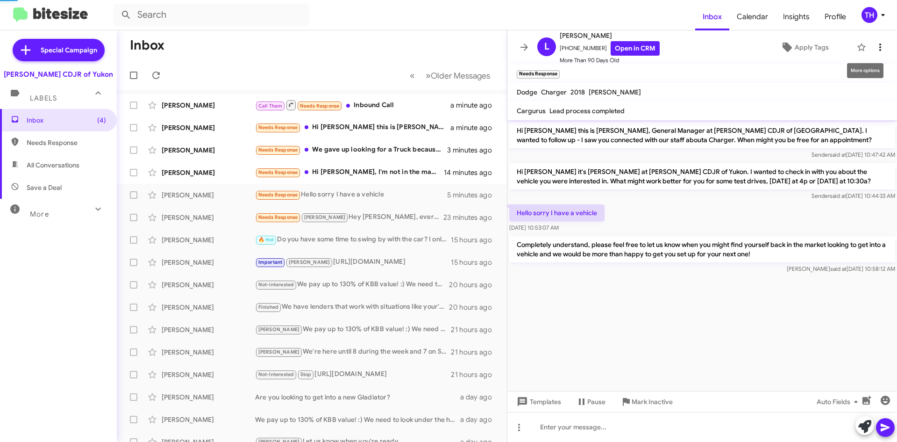
click at [879, 47] on span at bounding box center [880, 47] width 19 height 11
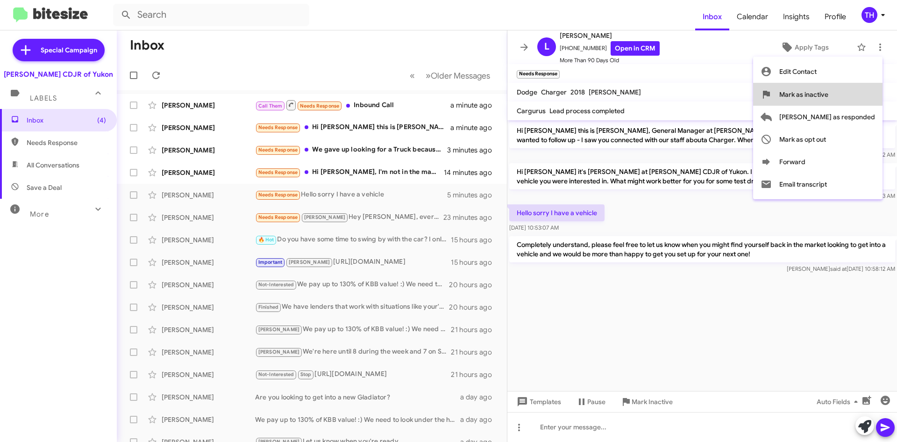
click at [829, 98] on span "Mark as inactive" at bounding box center [804, 94] width 49 height 22
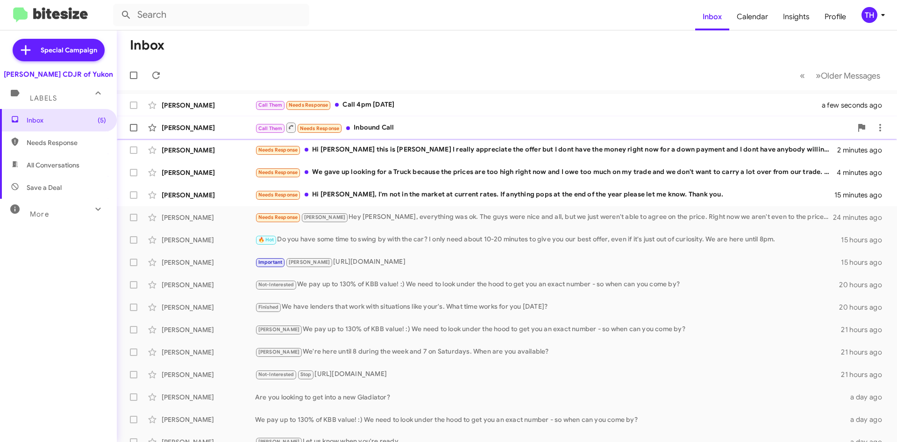
click at [402, 130] on div "Call Them Needs Response Inbound Call" at bounding box center [553, 128] width 597 height 12
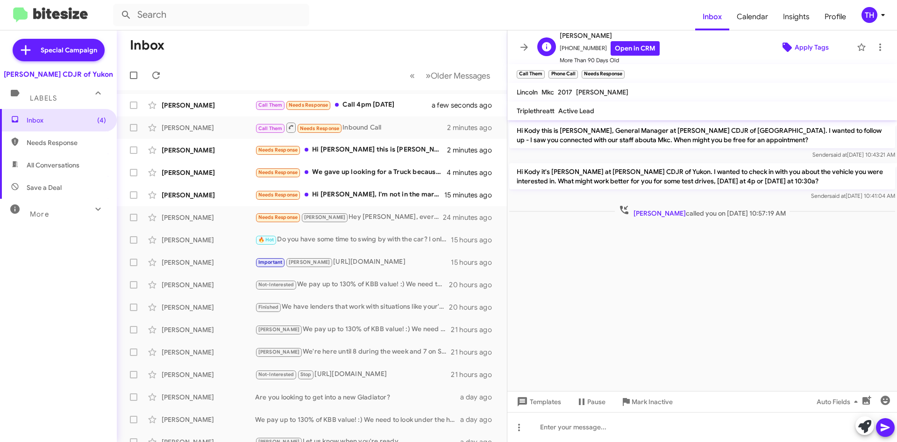
click at [795, 53] on span "Apply Tags" at bounding box center [812, 47] width 34 height 17
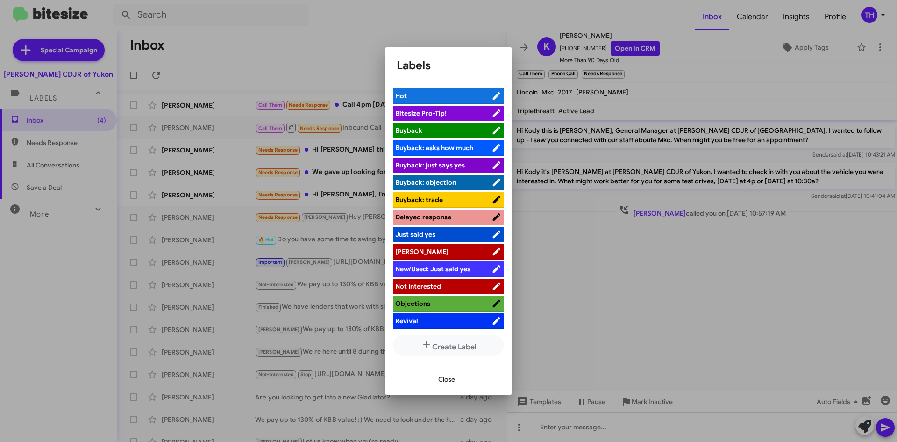
click at [408, 244] on li "[PERSON_NAME]" at bounding box center [448, 251] width 111 height 15
click at [408, 250] on span "[PERSON_NAME]" at bounding box center [421, 251] width 53 height 8
click at [441, 378] on span "Close" at bounding box center [446, 379] width 17 height 17
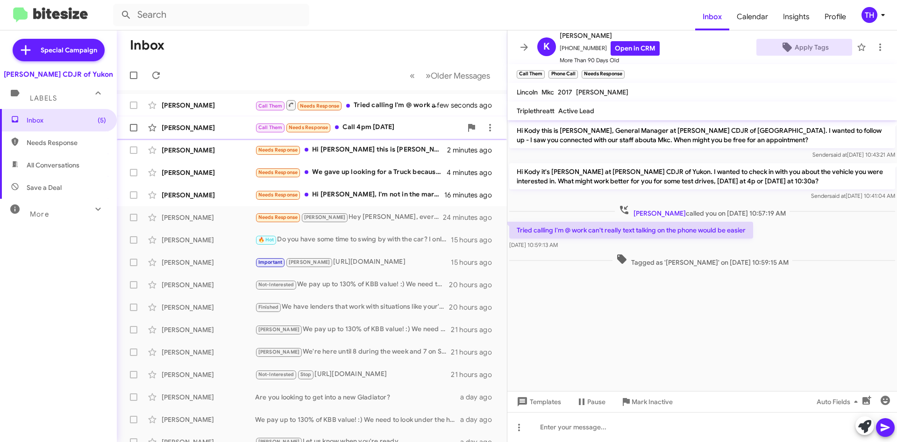
click at [374, 128] on div "Call Them Needs Response Call 4pm [DATE]" at bounding box center [358, 127] width 207 height 11
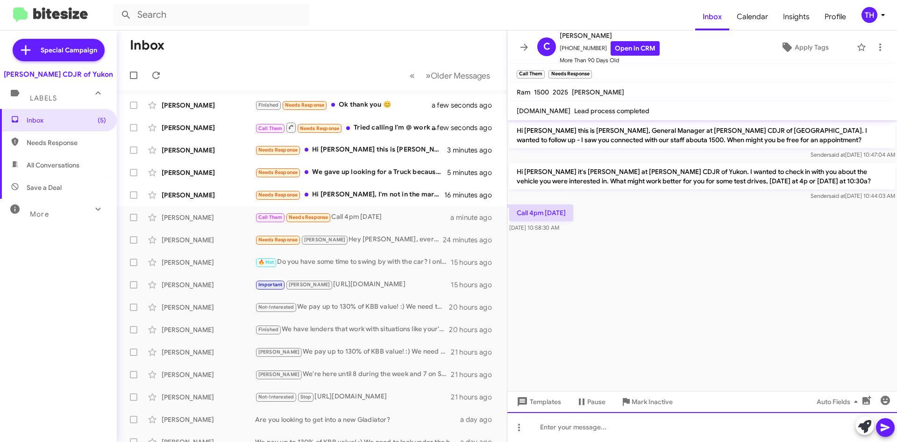
drag, startPoint x: 614, startPoint y: 432, endPoint x: 630, endPoint y: 421, distance: 19.4
click at [614, 432] on div at bounding box center [703, 427] width 390 height 30
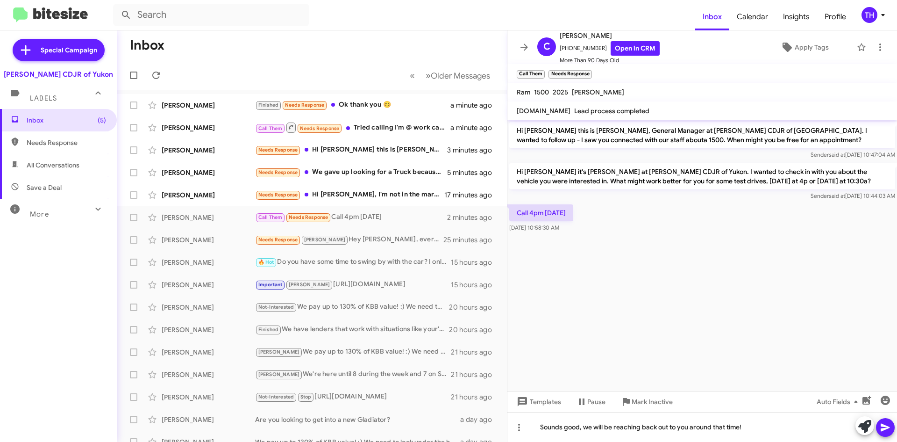
click at [887, 428] on icon at bounding box center [885, 427] width 9 height 8
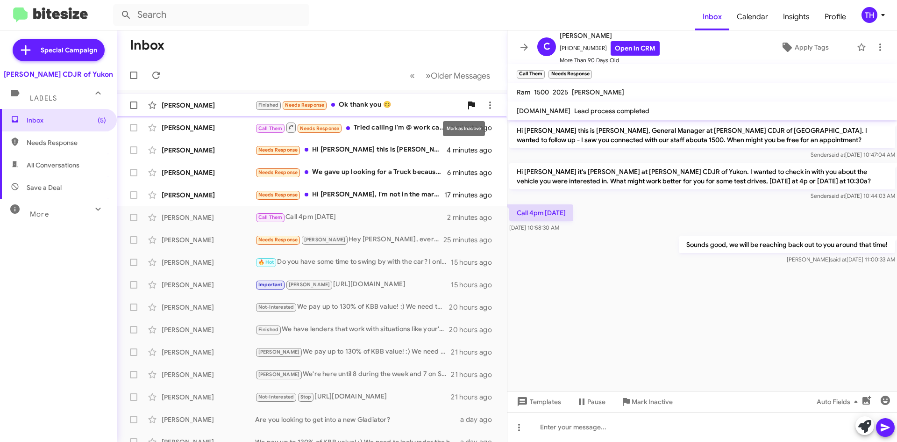
click at [469, 100] on icon at bounding box center [471, 105] width 11 height 11
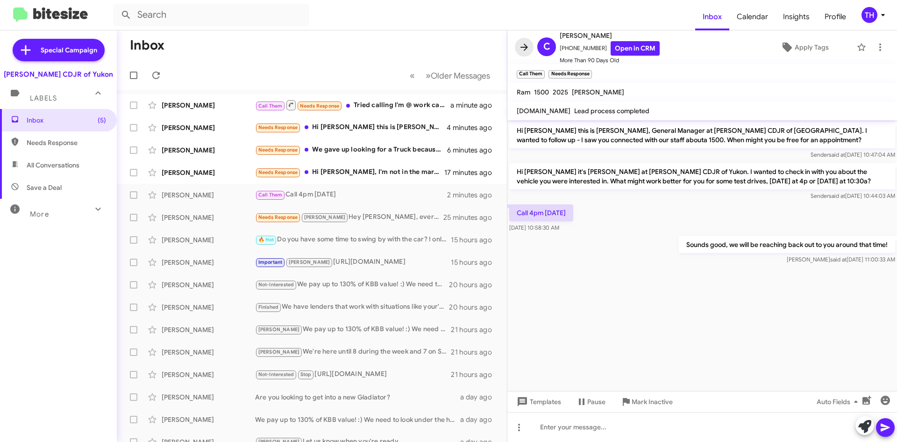
click at [526, 52] on icon at bounding box center [524, 47] width 11 height 11
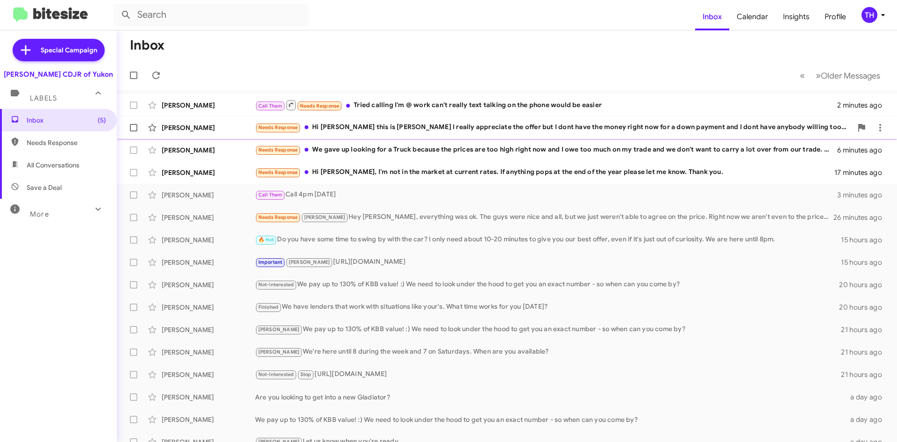
click at [731, 135] on div "[PERSON_NAME] Needs Response Hi [PERSON_NAME] this is [PERSON_NAME] I really ap…" at bounding box center [507, 127] width 766 height 19
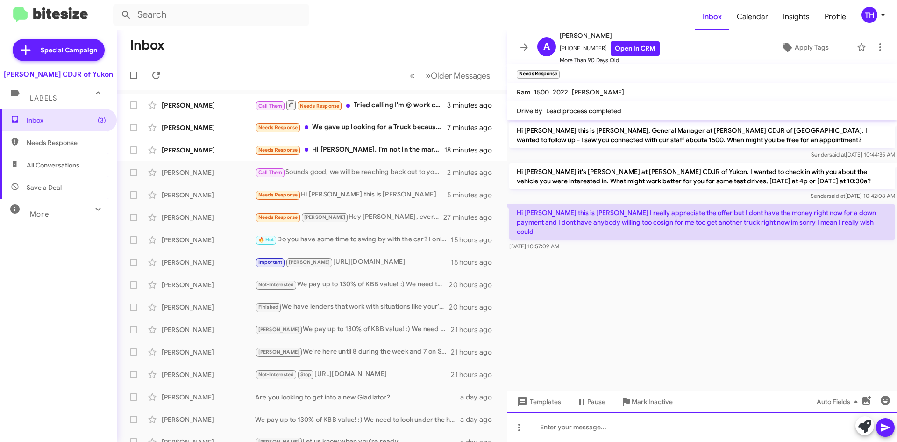
click at [651, 432] on div at bounding box center [703, 427] width 390 height 30
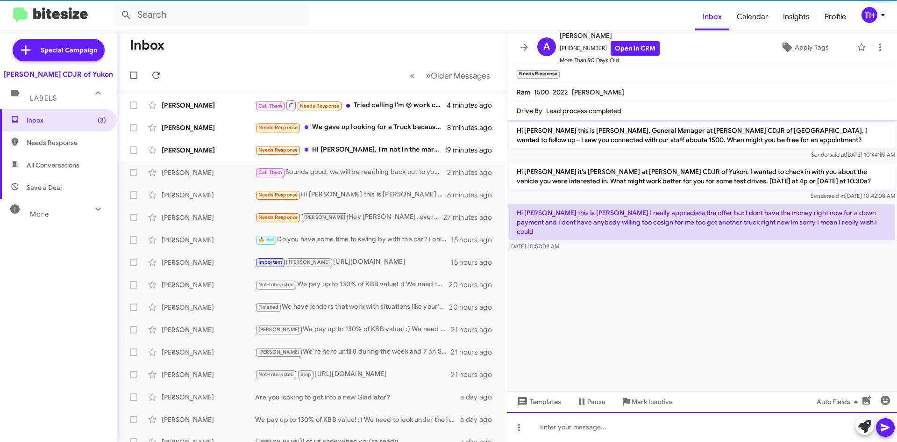
drag, startPoint x: 576, startPoint y: 427, endPoint x: 585, endPoint y: 411, distance: 18.6
click at [576, 424] on div at bounding box center [703, 427] width 390 height 30
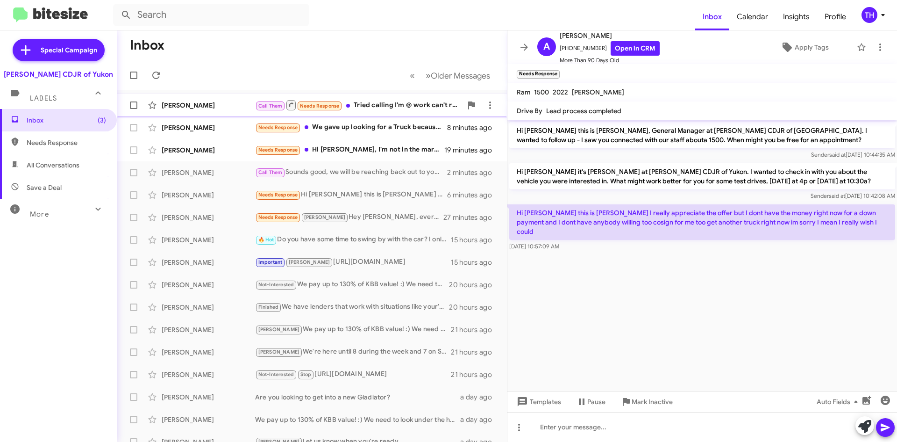
click at [397, 108] on div "Call Them Needs Response Tried calling I'm @ work can't really text talking on …" at bounding box center [358, 105] width 207 height 12
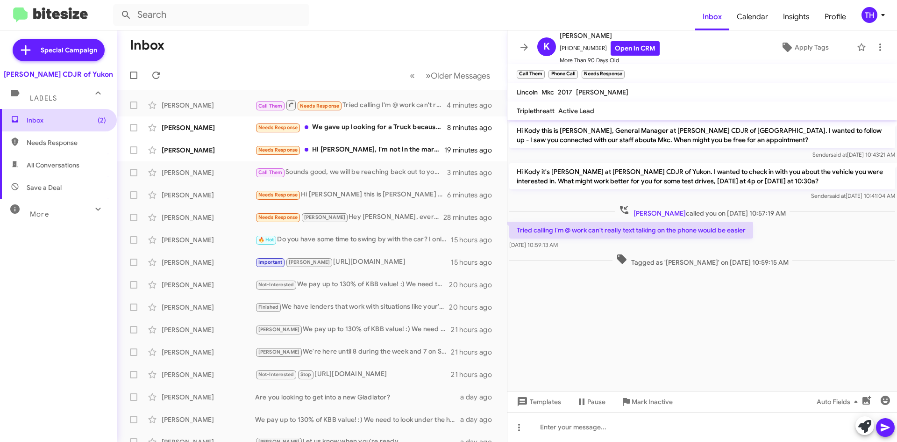
click at [50, 123] on span "Inbox (2)" at bounding box center [66, 119] width 79 height 9
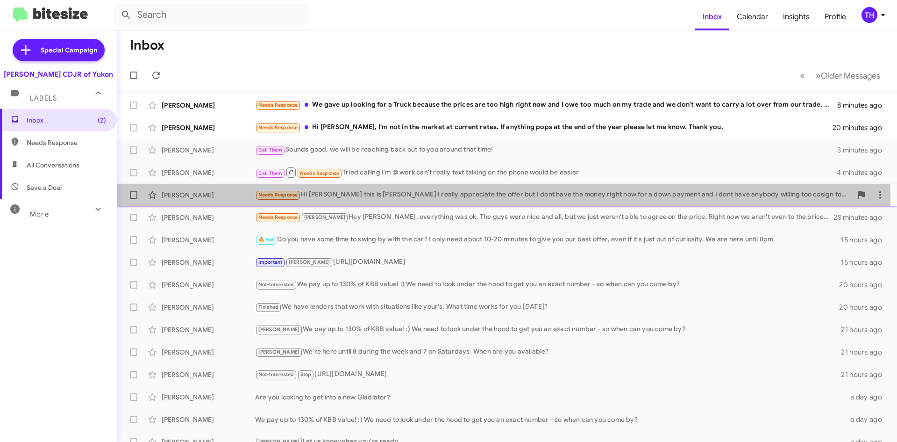
click at [463, 198] on div "Needs Response Hi [PERSON_NAME] this is [PERSON_NAME] I really appreciate the o…" at bounding box center [553, 194] width 597 height 11
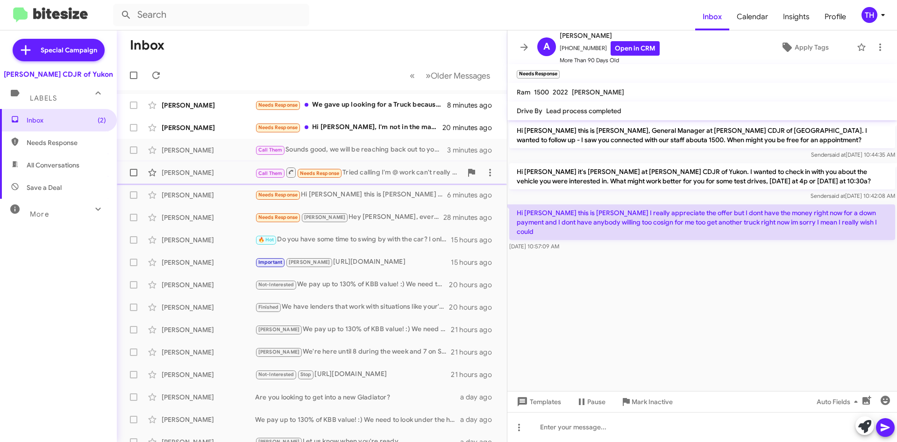
click at [381, 172] on div "Call Them Needs Response Tried calling I'm @ work can't really text talking on …" at bounding box center [358, 172] width 207 height 12
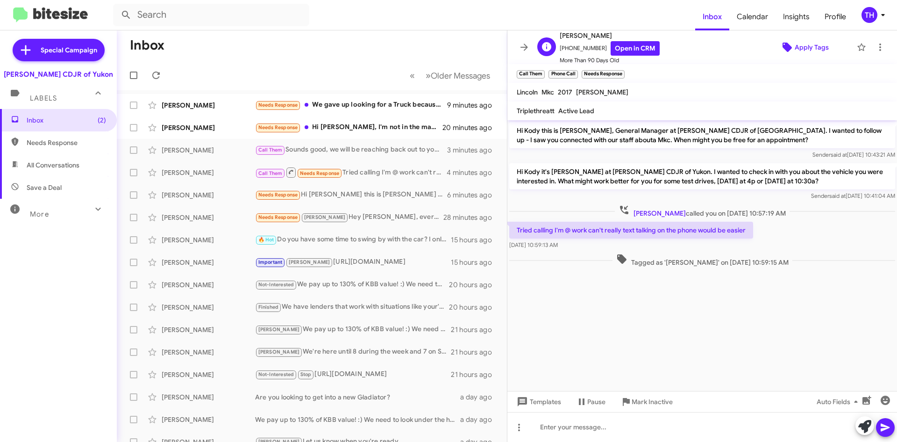
click at [798, 45] on span "Apply Tags" at bounding box center [812, 47] width 34 height 17
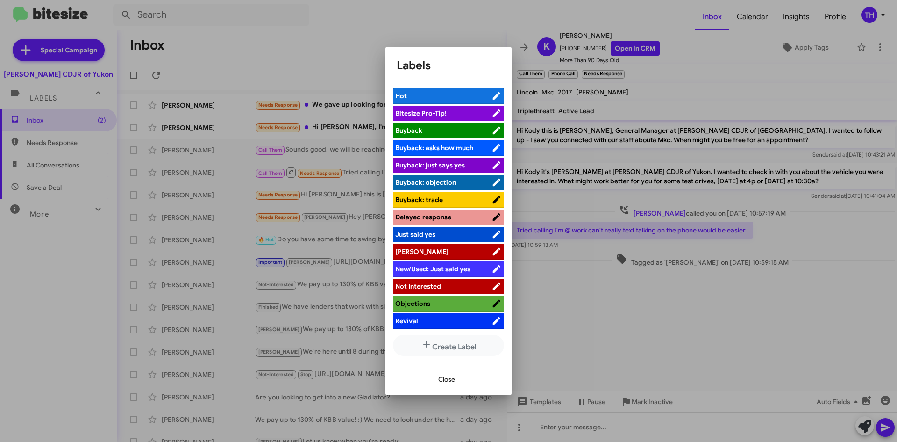
click at [428, 251] on span "[PERSON_NAME]" at bounding box center [443, 251] width 96 height 9
click at [447, 382] on span "Close" at bounding box center [446, 379] width 17 height 17
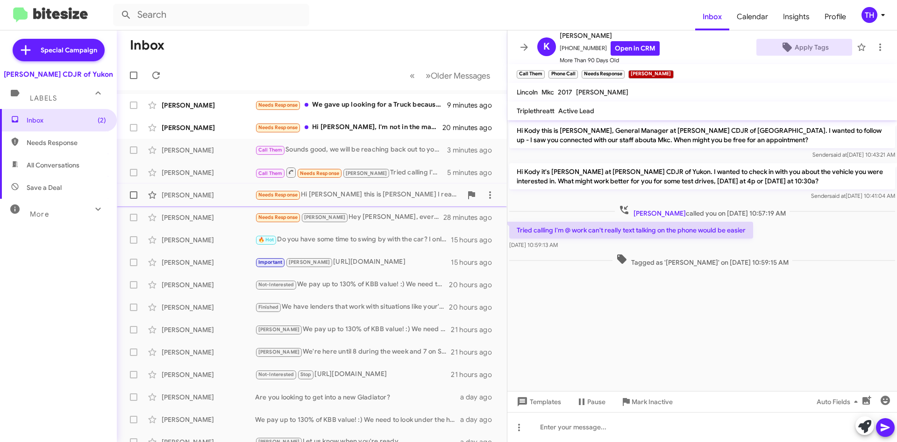
click at [363, 197] on div "Needs Response Hi [PERSON_NAME] this is [PERSON_NAME] I really appreciate the o…" at bounding box center [358, 194] width 207 height 11
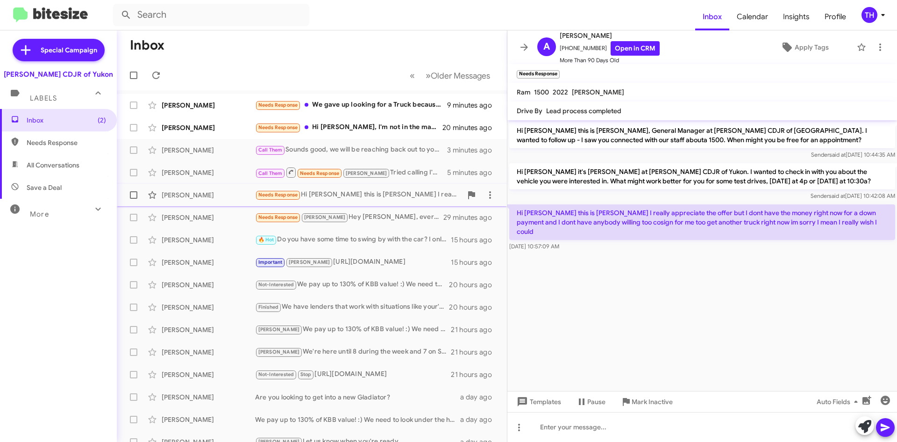
click at [337, 193] on div "Needs Response Hi [PERSON_NAME] this is [PERSON_NAME] I really appreciate the o…" at bounding box center [358, 194] width 207 height 11
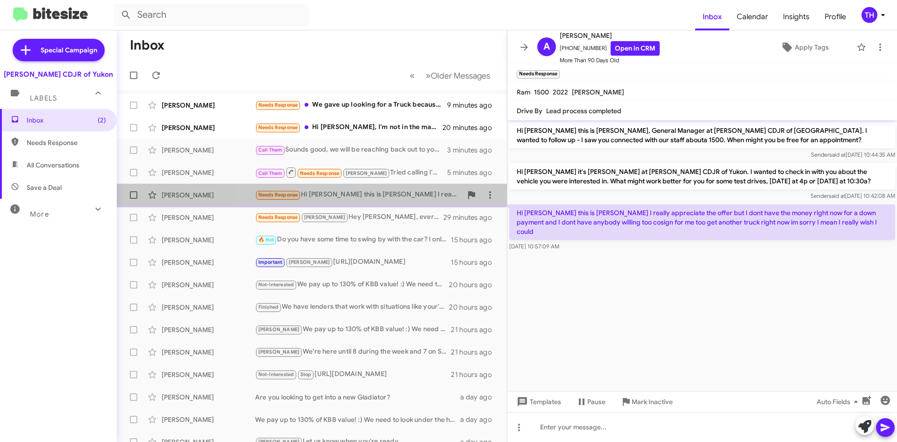
click at [410, 196] on div "Needs Response Hi [PERSON_NAME] this is [PERSON_NAME] I really appreciate the o…" at bounding box center [358, 194] width 207 height 11
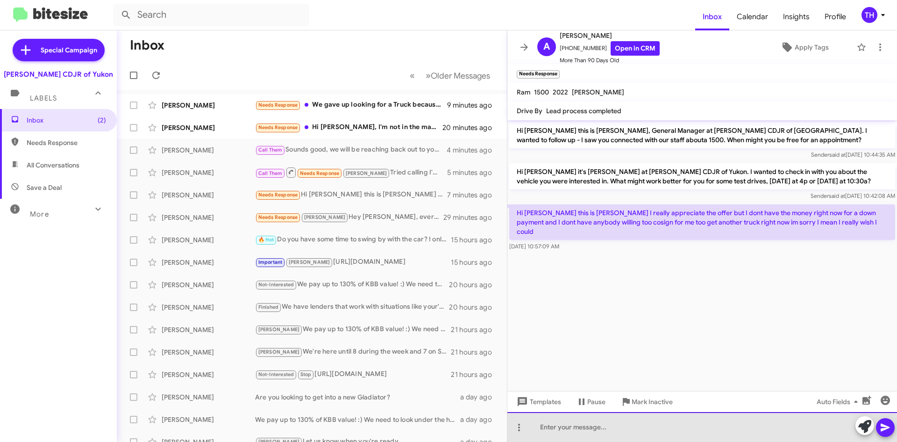
click at [604, 431] on div at bounding box center [703, 427] width 390 height 30
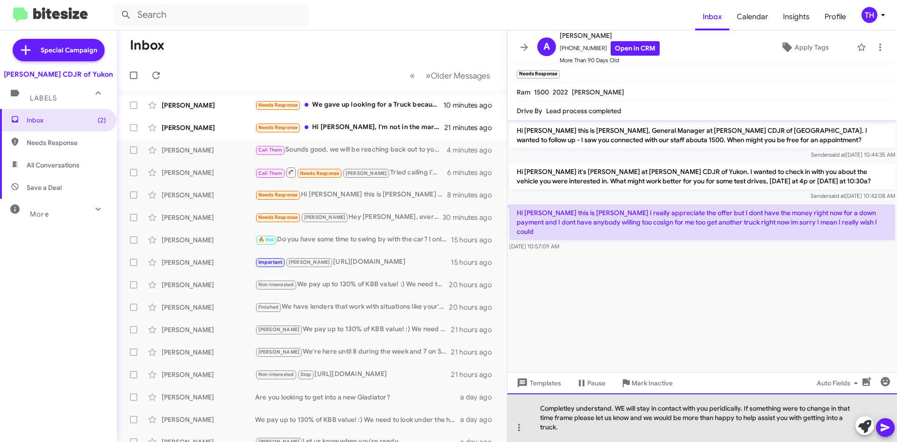
drag, startPoint x: 550, startPoint y: 415, endPoint x: 541, endPoint y: 408, distance: 11.0
click at [534, 410] on div "Completley understand. WE will stay in contact with you peridically. If somethi…" at bounding box center [703, 417] width 390 height 49
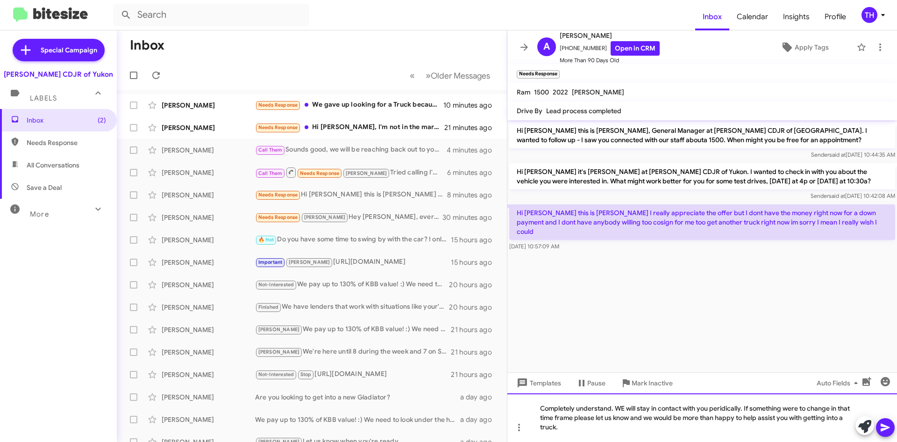
drag, startPoint x: 625, startPoint y: 410, endPoint x: 669, endPoint y: 412, distance: 43.5
click at [627, 409] on div "Completely understand. WE will stay in contact with you peridically. If somethi…" at bounding box center [703, 417] width 390 height 49
click at [774, 413] on div "Completely understand. We will stay in contact with you periodically. If someth…" at bounding box center [703, 417] width 390 height 49
click at [616, 405] on div "Completely understand. We will stay in contact with you periodically. If someth…" at bounding box center [703, 417] width 390 height 49
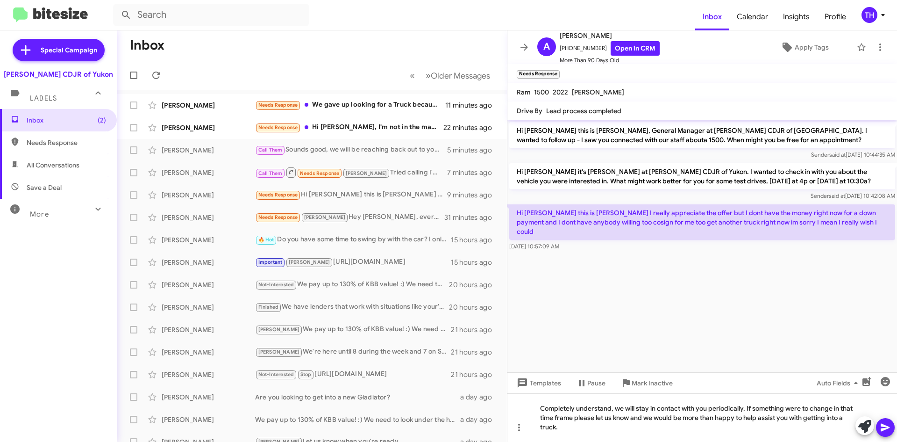
click at [885, 434] on span at bounding box center [885, 427] width 11 height 19
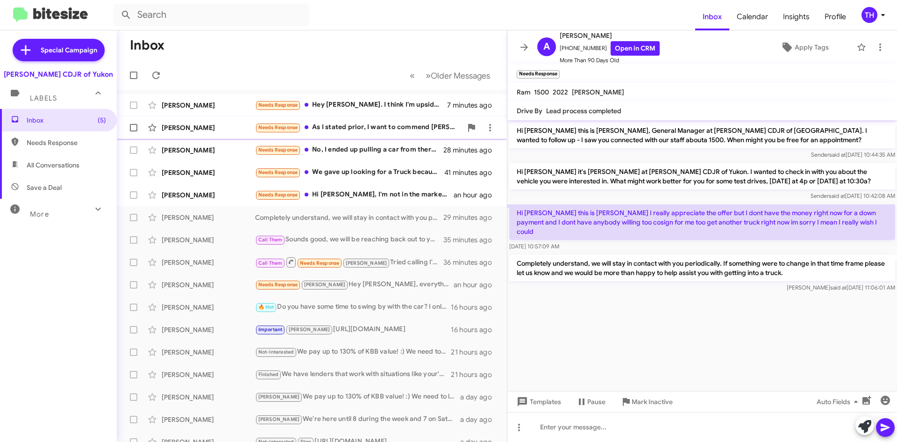
click at [358, 124] on div "Needs Response As I stated prior, I want to commend [PERSON_NAME] for his profe…" at bounding box center [358, 127] width 207 height 11
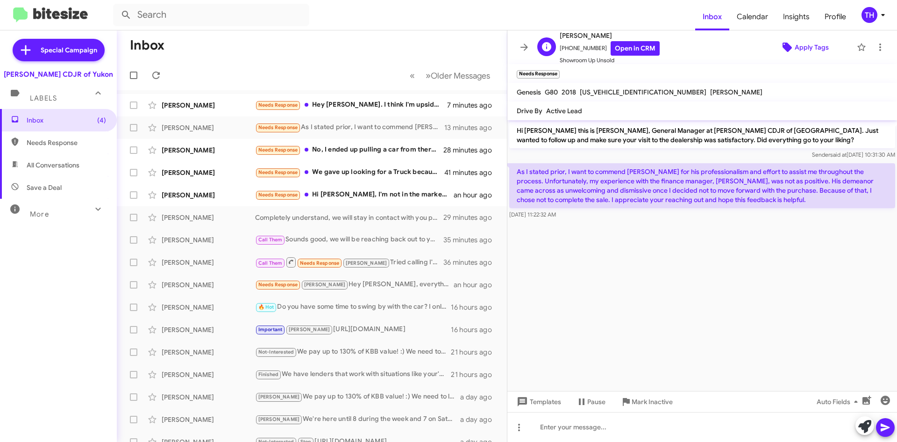
click at [804, 46] on span "Apply Tags" at bounding box center [812, 47] width 34 height 17
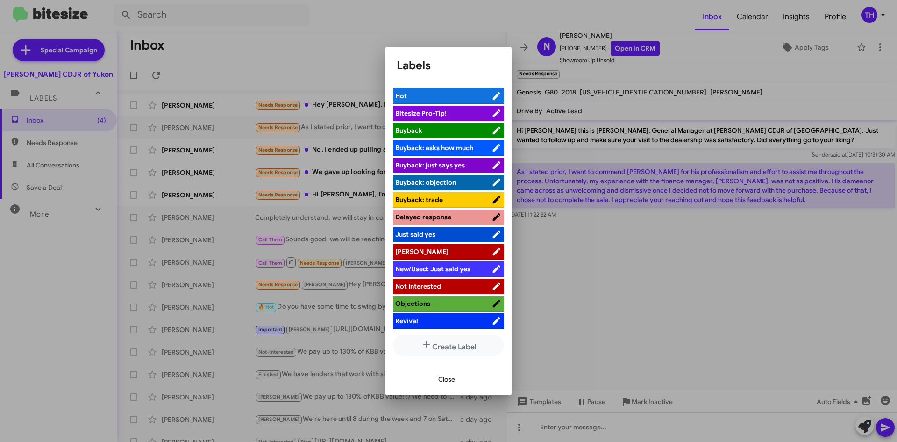
click at [412, 255] on span "[PERSON_NAME]" at bounding box center [421, 251] width 53 height 8
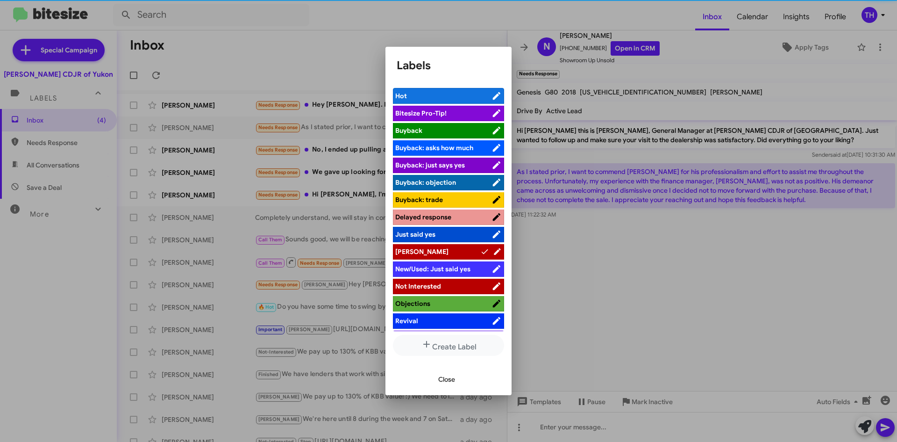
click at [447, 376] on span "Close" at bounding box center [446, 379] width 17 height 17
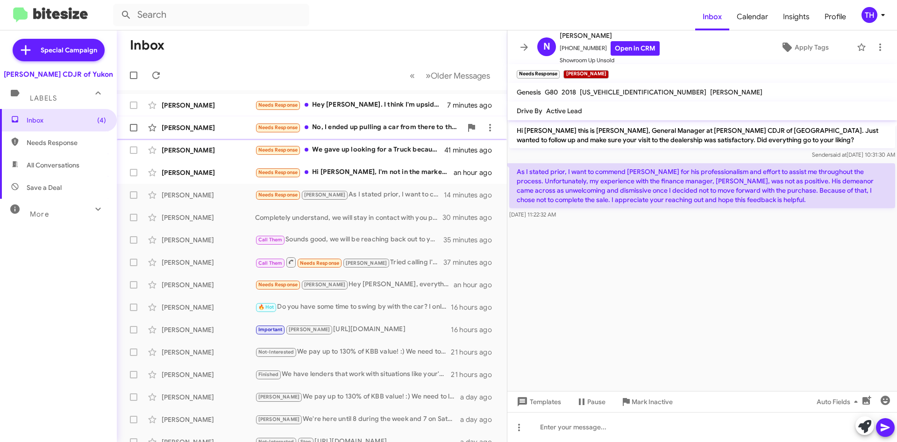
drag, startPoint x: 349, startPoint y: 127, endPoint x: 393, endPoint y: 138, distance: 45.8
click at [349, 127] on div "Needs Response No, I ended up pulling a car from there to the [PERSON_NAME] dow…" at bounding box center [358, 127] width 207 height 11
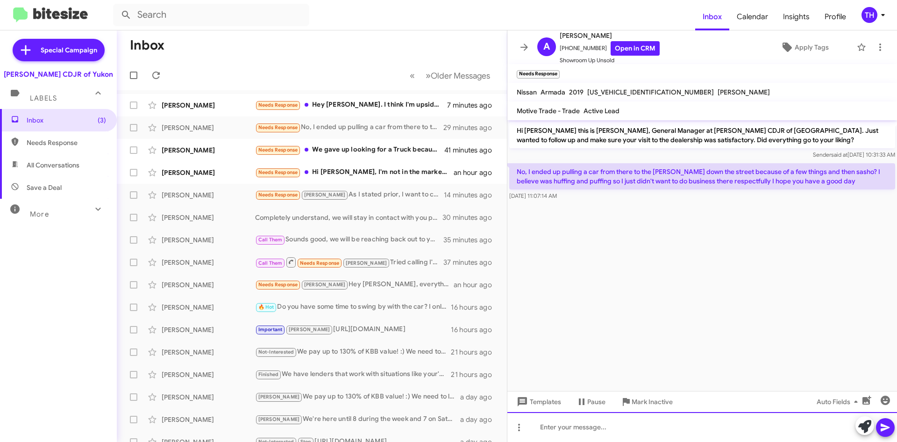
click at [629, 420] on div at bounding box center [703, 427] width 390 height 30
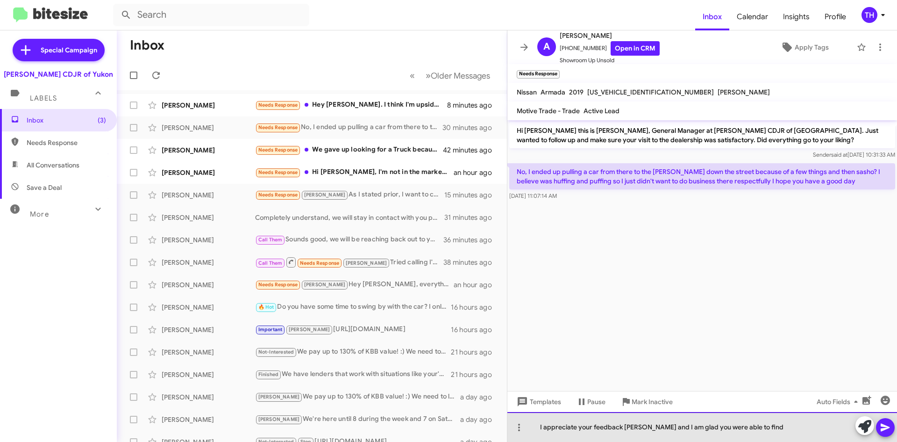
drag, startPoint x: 771, startPoint y: 428, endPoint x: 644, endPoint y: 426, distance: 127.1
click at [644, 426] on div "I appreciate your feedback [PERSON_NAME] and I am glad you were able to find" at bounding box center [703, 427] width 390 height 30
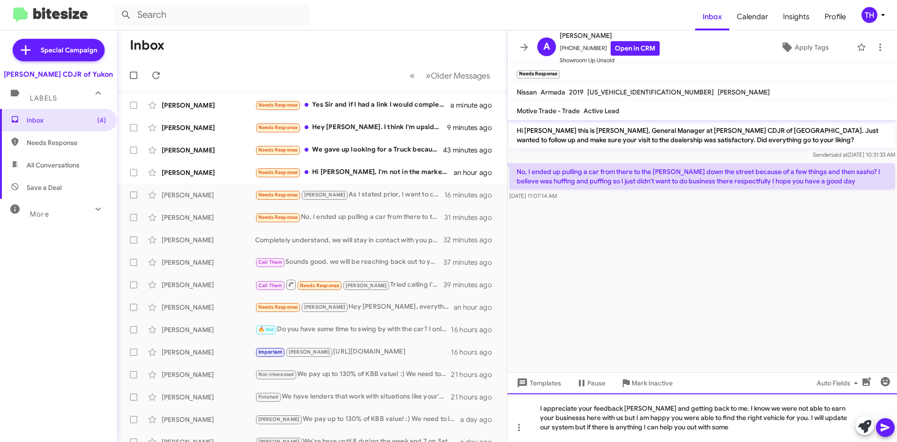
click at [635, 428] on div "I appreciate your feedback [PERSON_NAME] and getting back to me. I know we were…" at bounding box center [703, 417] width 390 height 49
click at [766, 434] on div "I appreciate your feedback [PERSON_NAME] and getting back to me. I know we were…" at bounding box center [703, 417] width 390 height 49
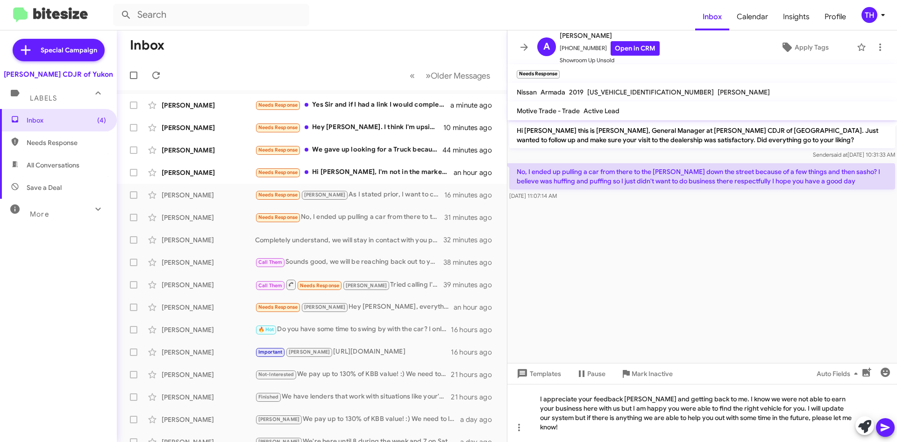
click at [894, 429] on button at bounding box center [885, 427] width 19 height 19
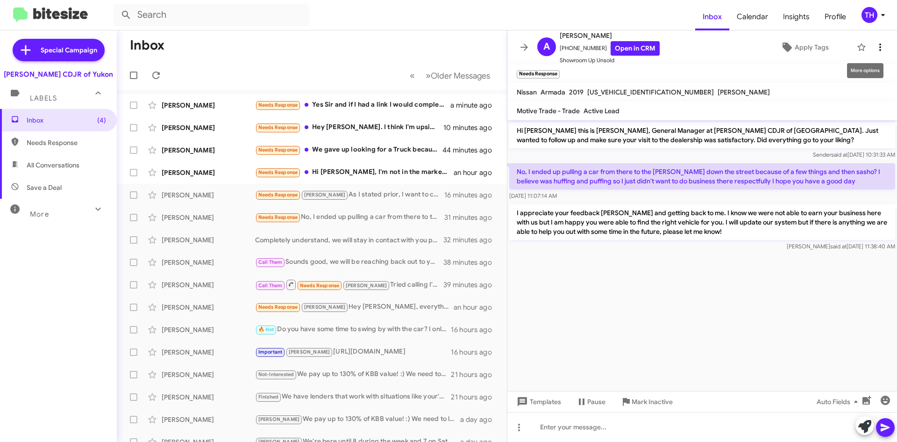
click at [875, 48] on icon at bounding box center [880, 47] width 11 height 11
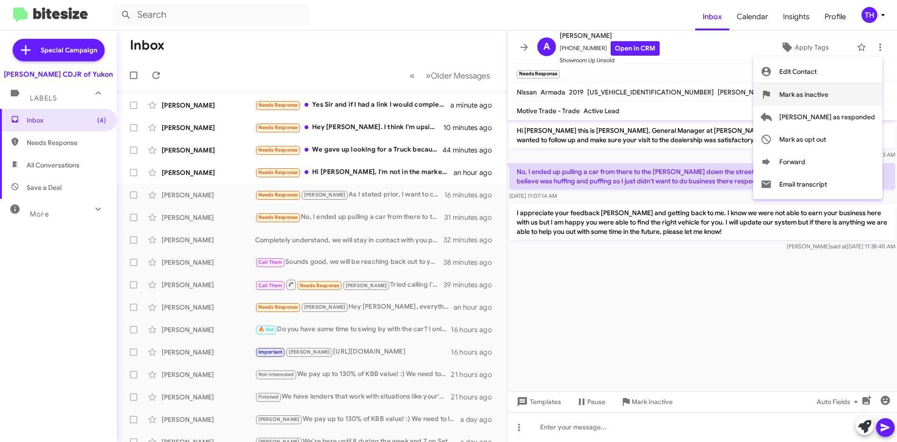
click at [829, 95] on span "Mark as inactive" at bounding box center [804, 94] width 49 height 22
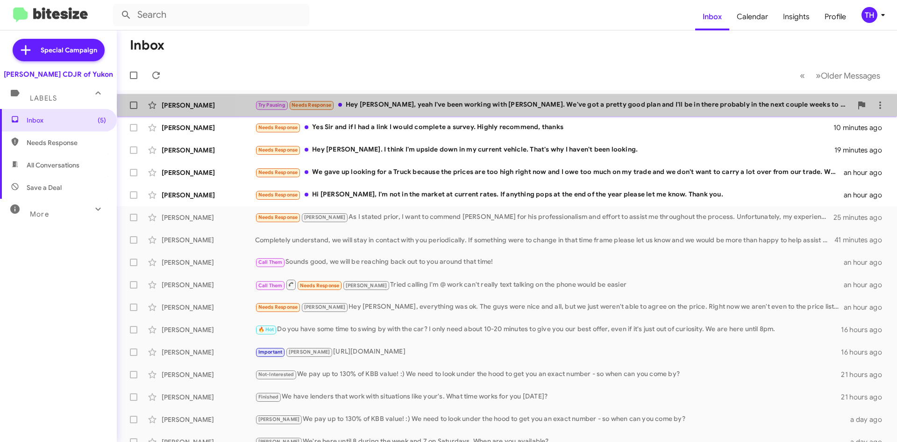
click at [595, 105] on div "Try Pausing Needs Response Hey [PERSON_NAME], yeah I've been working with [PERS…" at bounding box center [553, 105] width 597 height 11
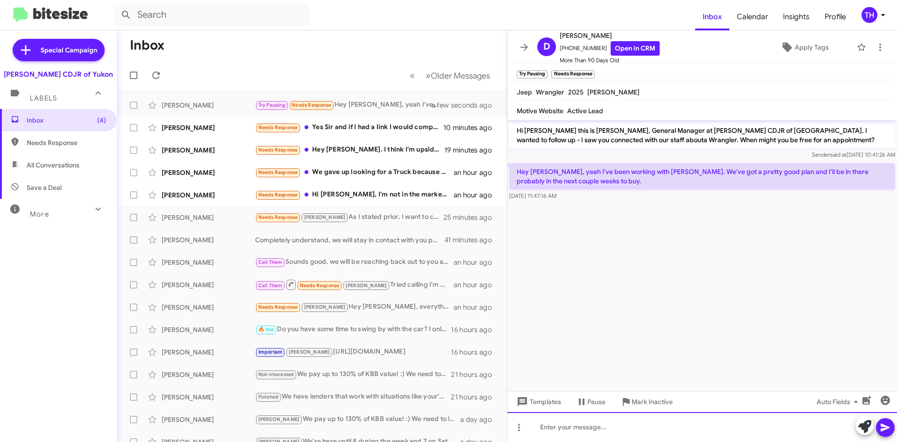
click at [596, 429] on div at bounding box center [703, 427] width 390 height 30
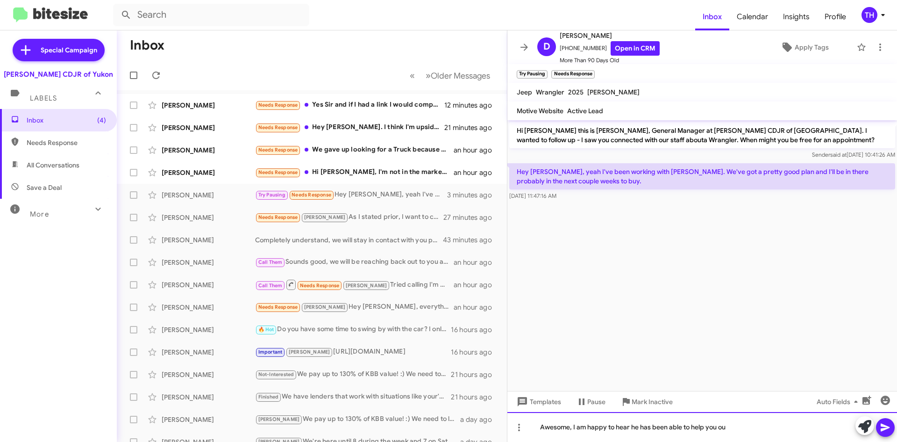
click at [762, 432] on div "Awesome, I am happy to hear he has been able to help you ou" at bounding box center [703, 427] width 390 height 30
click at [802, 431] on div "Awesome, I am happy to hear he has been able to help you out in the meantime" at bounding box center [703, 427] width 390 height 30
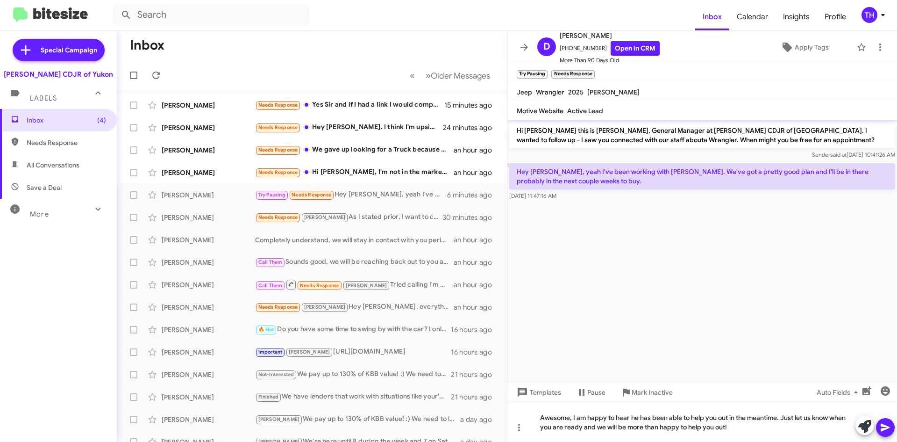
click at [888, 429] on icon at bounding box center [885, 427] width 11 height 11
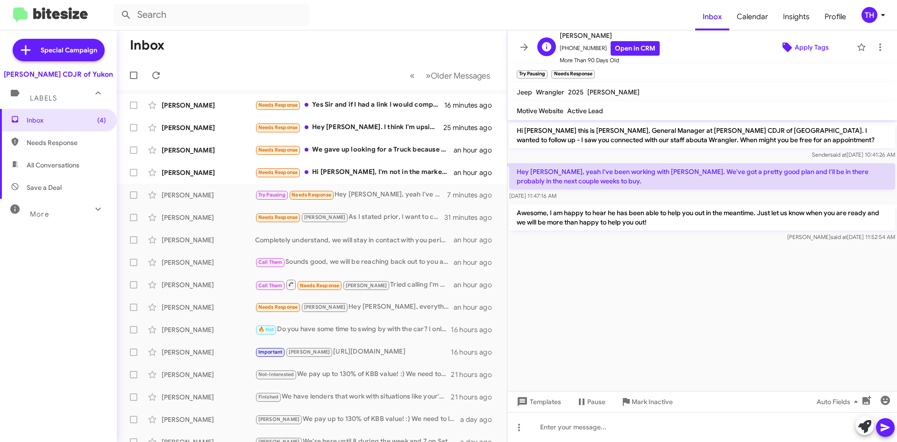
click at [798, 48] on span "Apply Tags" at bounding box center [812, 47] width 34 height 17
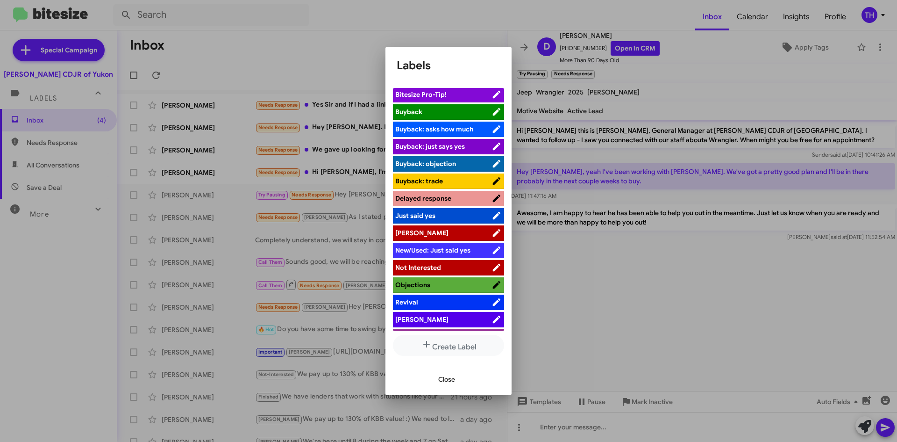
scroll to position [34, 0]
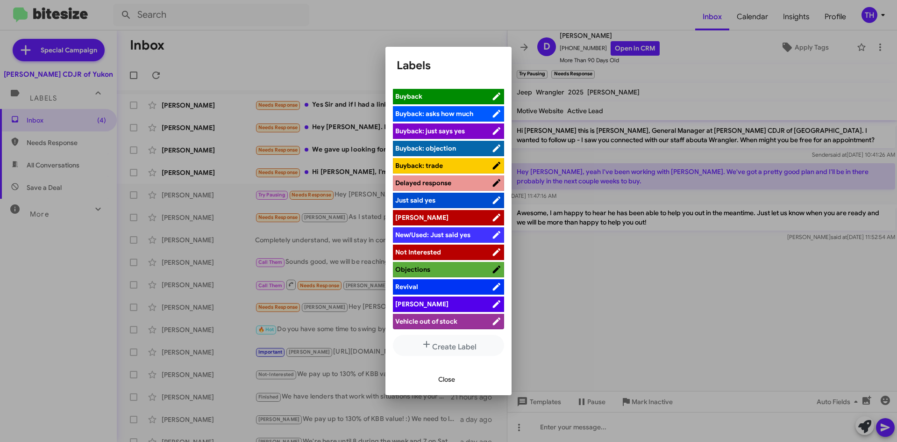
click at [416, 300] on span "[PERSON_NAME]" at bounding box center [443, 303] width 96 height 9
click at [453, 378] on span "Close" at bounding box center [446, 379] width 17 height 17
